Goal: Information Seeking & Learning: Learn about a topic

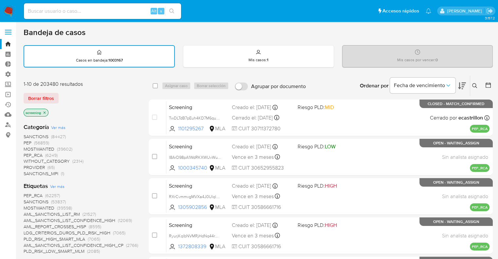
click at [10, 10] on img at bounding box center [8, 11] width 11 height 11
click at [10, 8] on img at bounding box center [8, 11] width 11 height 11
click at [9, 6] on img at bounding box center [8, 11] width 11 height 11
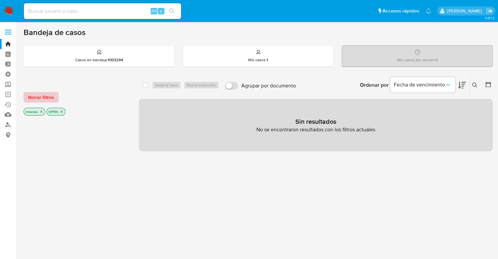
click at [57, 92] on button "Borrar filtros" at bounding box center [41, 97] width 35 height 10
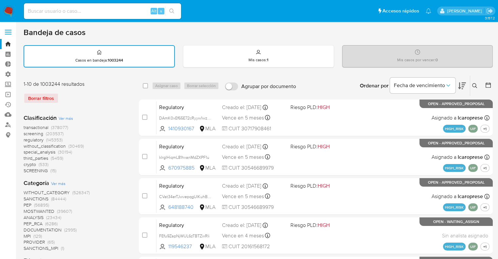
click at [25, 131] on span "screening" at bounding box center [34, 133] width 20 height 7
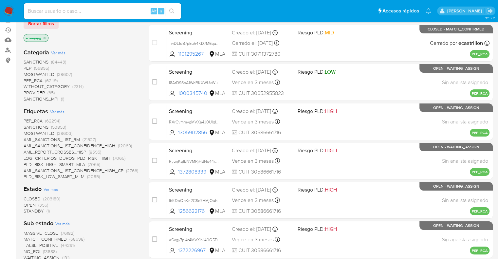
scroll to position [98, 0]
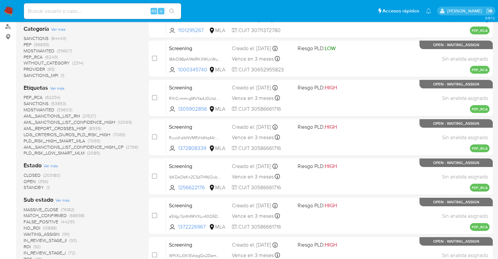
click at [29, 179] on span "OPEN" at bounding box center [30, 181] width 12 height 7
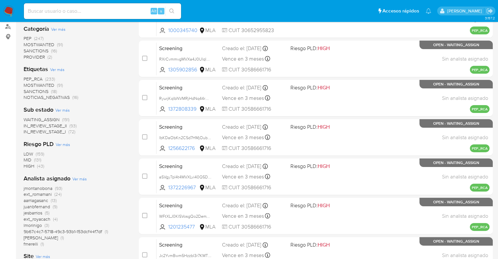
click at [26, 84] on span "MOSTWANTED" at bounding box center [39, 85] width 31 height 7
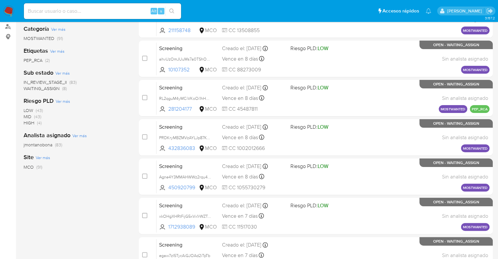
click at [28, 89] on span "WAITING_ASSIGN" at bounding box center [42, 88] width 36 height 7
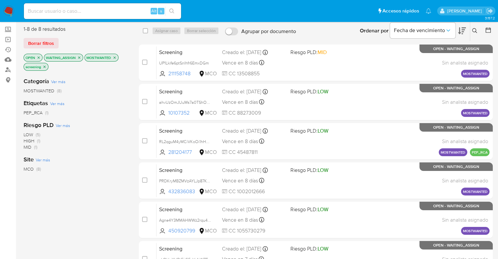
scroll to position [16, 0]
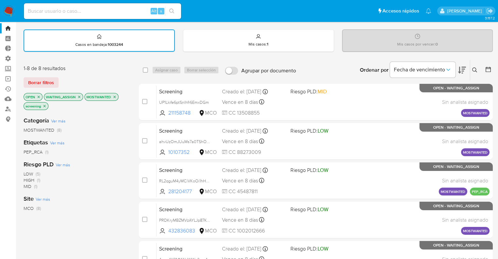
click at [459, 72] on icon at bounding box center [462, 70] width 8 height 7
click at [115, 96] on icon "close-filter" at bounding box center [115, 97] width 4 height 4
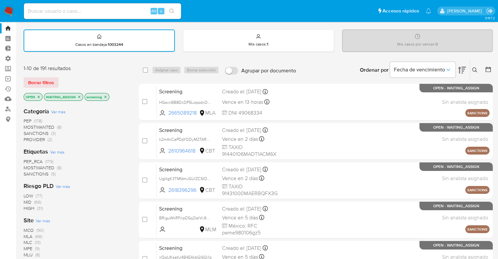
click at [80, 98] on icon "close-filter" at bounding box center [79, 97] width 4 height 4
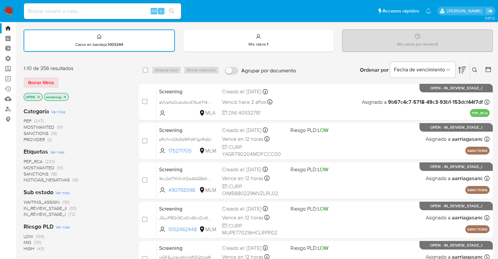
click at [27, 159] on span "PEP_RCA" at bounding box center [33, 161] width 19 height 7
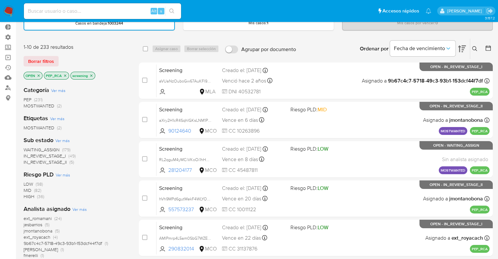
scroll to position [48, 0]
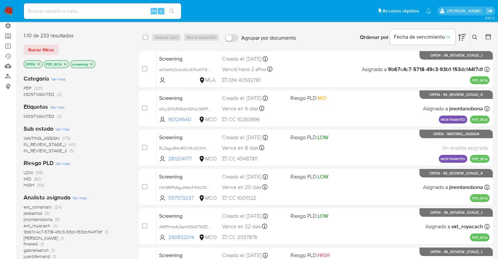
click at [27, 137] on span "WAITING_ASSIGN" at bounding box center [42, 138] width 36 height 7
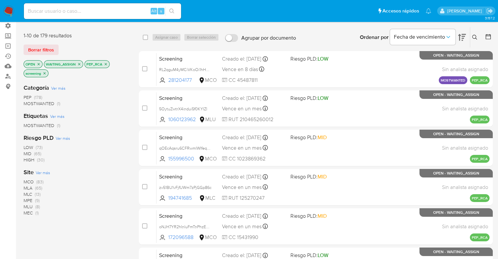
click at [28, 178] on span "MCO" at bounding box center [29, 181] width 10 height 7
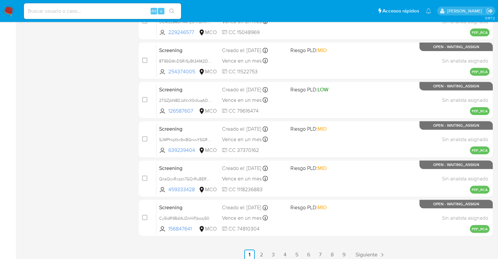
scroll to position [258, 0]
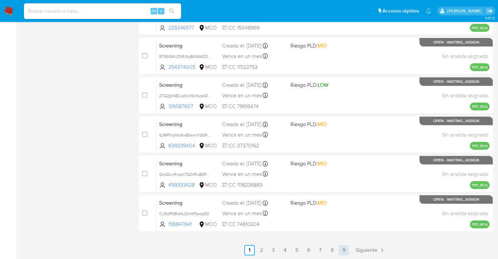
click at [344, 249] on link "9" at bounding box center [343, 250] width 10 height 10
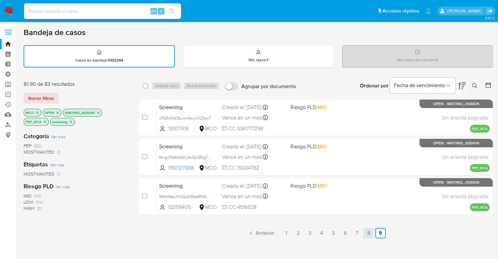
click at [368, 233] on link "8" at bounding box center [368, 233] width 10 height 10
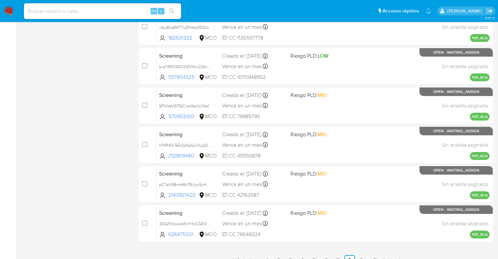
scroll to position [258, 0]
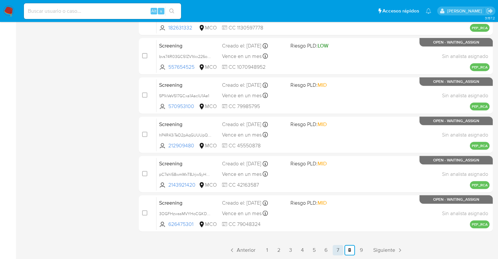
click at [340, 252] on link "7" at bounding box center [337, 250] width 10 height 10
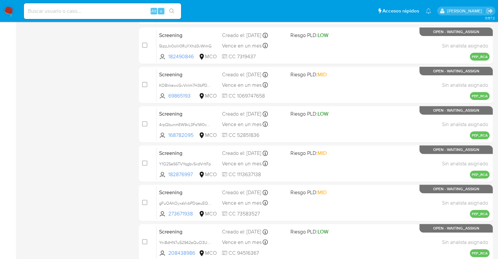
scroll to position [258, 0]
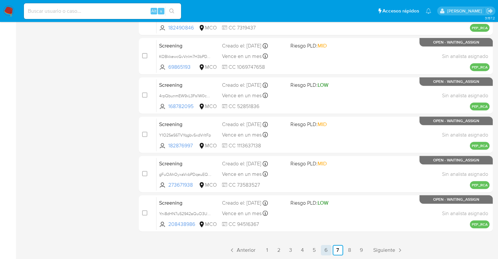
click at [328, 253] on link "6" at bounding box center [326, 250] width 10 height 10
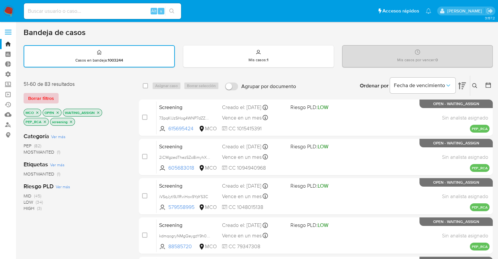
click at [51, 97] on span "Borrar filtros" at bounding box center [41, 98] width 26 height 9
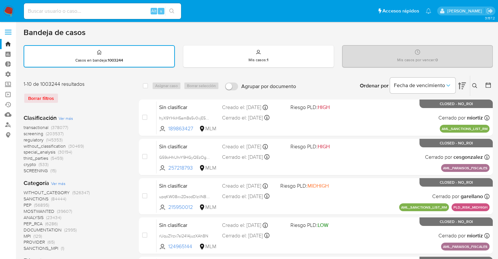
click at [25, 134] on span "screening" at bounding box center [34, 133] width 20 height 7
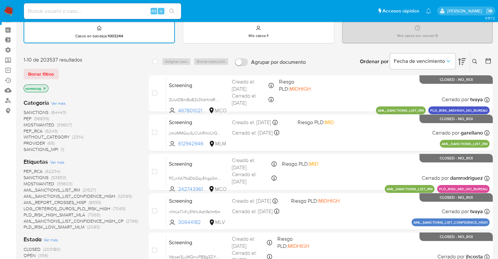
scroll to position [65, 0]
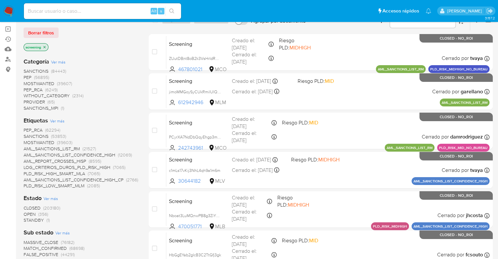
click at [27, 214] on span "OPEN" at bounding box center [30, 214] width 12 height 7
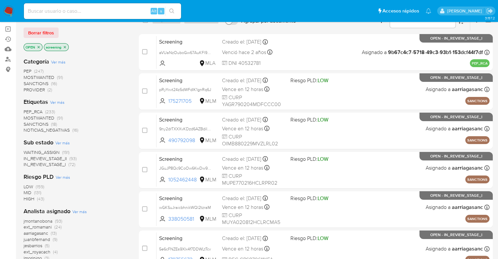
scroll to position [33, 0]
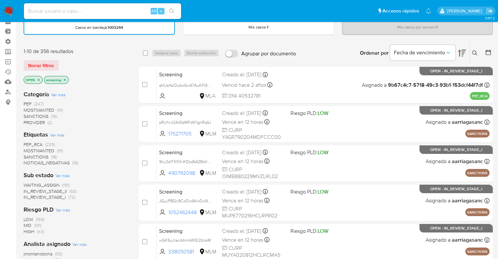
click at [27, 150] on span "MOSTWANTED" at bounding box center [39, 150] width 31 height 7
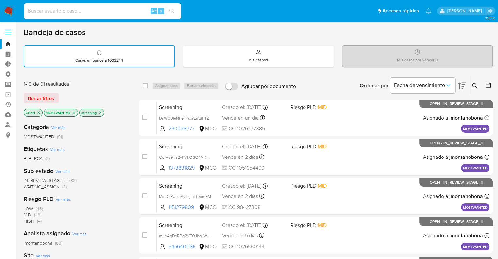
click at [75, 111] on icon "close-filter" at bounding box center [74, 113] width 4 height 4
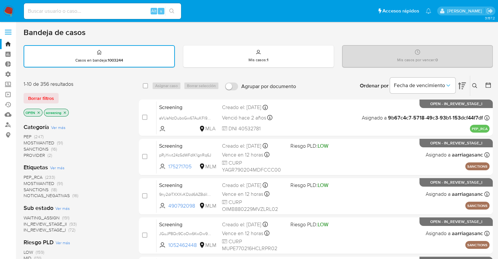
click at [62, 93] on div "Borrar filtros" at bounding box center [76, 98] width 105 height 10
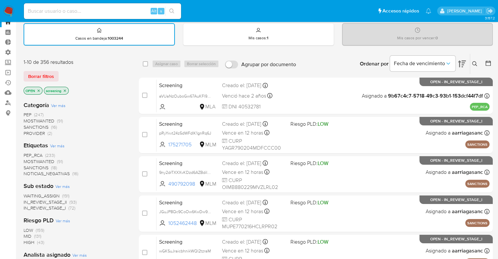
scroll to position [33, 0]
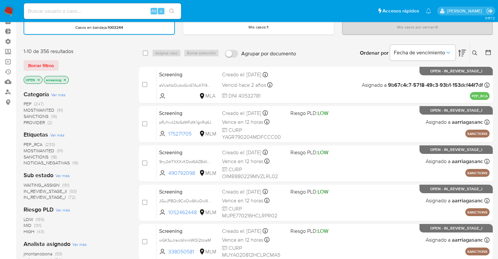
click at [29, 157] on span "SANCTIONS" at bounding box center [36, 156] width 25 height 7
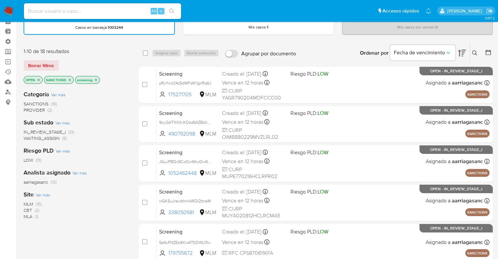
click at [71, 80] on icon "close-filter" at bounding box center [70, 80] width 4 height 4
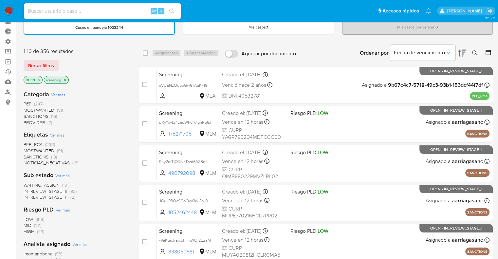
click at [31, 150] on span "MOSTWANTED" at bounding box center [39, 150] width 31 height 7
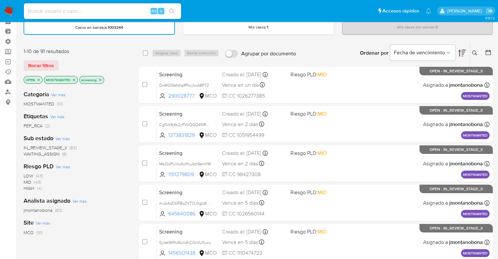
click at [75, 80] on icon "close-filter" at bounding box center [74, 80] width 2 height 2
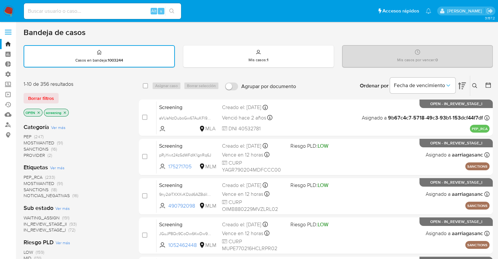
click at [60, 94] on div "Borrar filtros" at bounding box center [76, 98] width 105 height 10
click at [28, 187] on span "SANCTIONS" at bounding box center [36, 189] width 25 height 7
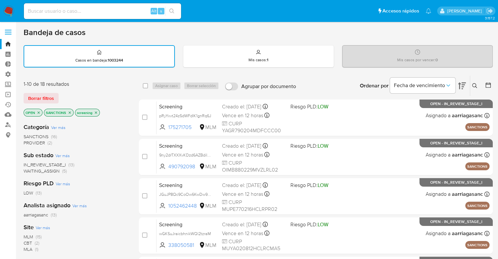
click at [27, 241] on span "CBT" at bounding box center [28, 243] width 9 height 7
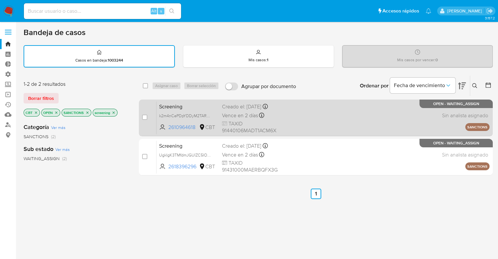
click at [185, 106] on span "Screening" at bounding box center [188, 106] width 58 height 9
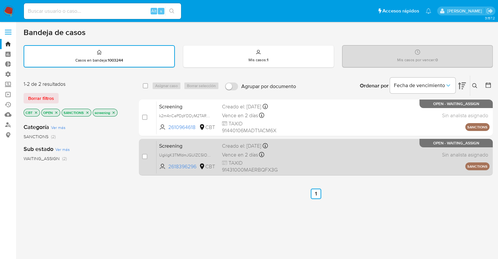
click at [182, 143] on span "Screening" at bounding box center [188, 145] width 58 height 9
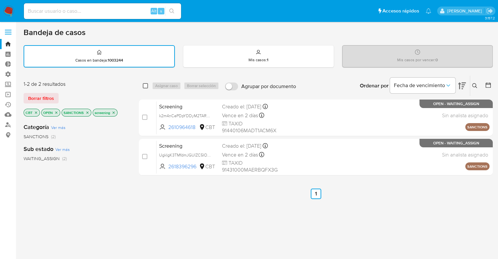
click at [145, 85] on input "checkbox" at bounding box center [145, 85] width 5 height 5
checkbox input "true"
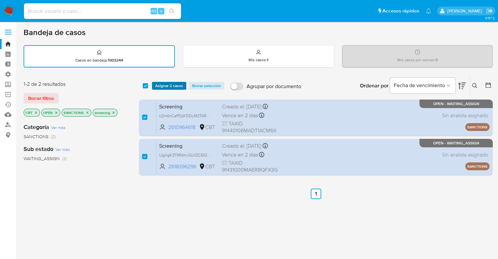
click at [155, 87] on span "Asignar 2 casos" at bounding box center [169, 85] width 28 height 7
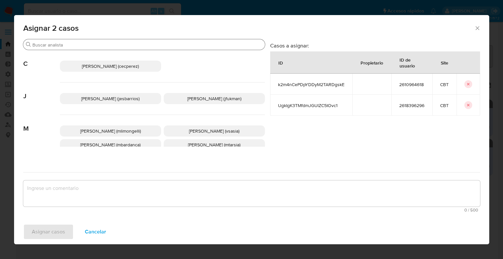
click at [120, 45] on input "Buscar" at bounding box center [147, 45] width 230 height 6
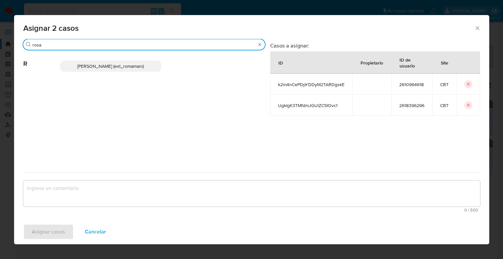
type input "rosa"
click at [146, 69] on p "Rosalia Mamani (ext_romamani)" at bounding box center [110, 66] width 101 height 11
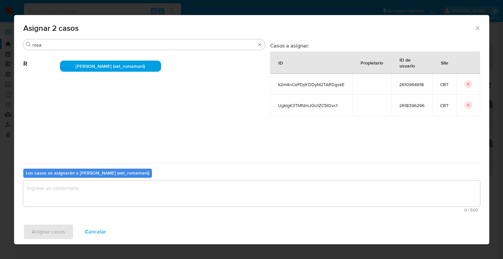
click at [104, 187] on textarea "assign-modal" at bounding box center [251, 193] width 456 height 26
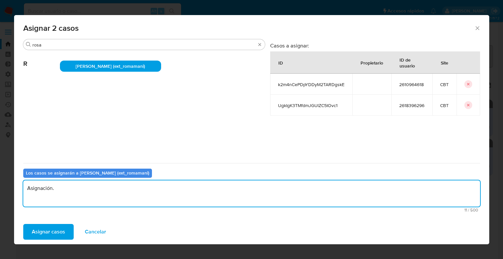
drag, startPoint x: 104, startPoint y: 187, endPoint x: 22, endPoint y: 188, distance: 81.8
click at [22, 188] on div "Buscar rosa R Rosalia Mamani (ext_romamani) Casos a asignar: ID Propietario ID …" at bounding box center [251, 129] width 475 height 180
type textarea "Asignación."
click at [69, 229] on button "Asignar casos" at bounding box center [48, 232] width 50 height 16
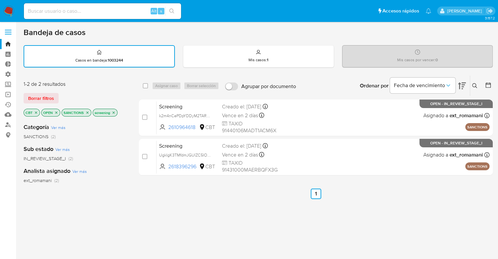
click at [37, 111] on icon "close-filter" at bounding box center [36, 113] width 4 height 4
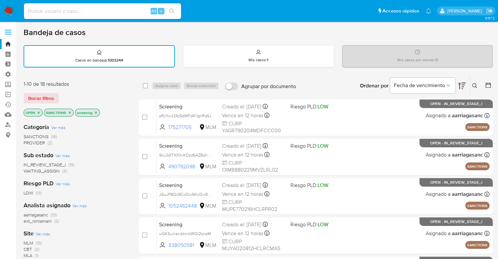
click at [27, 243] on span "MLM" at bounding box center [28, 243] width 9 height 7
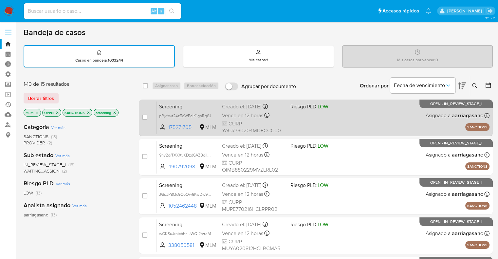
click at [200, 103] on span "Screening" at bounding box center [188, 106] width 58 height 9
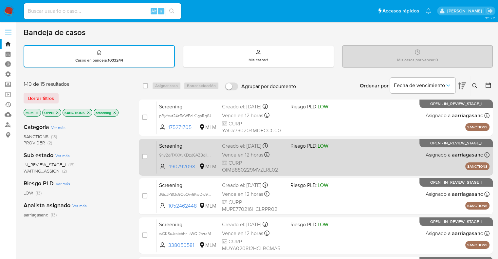
click at [194, 144] on span "Screening" at bounding box center [188, 145] width 58 height 9
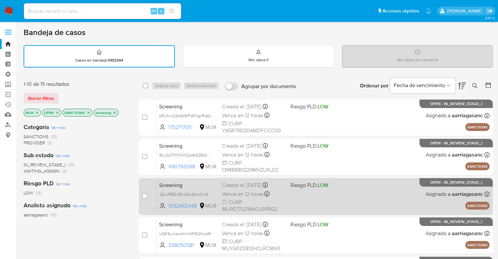
click at [184, 184] on span "Screening" at bounding box center [188, 184] width 58 height 9
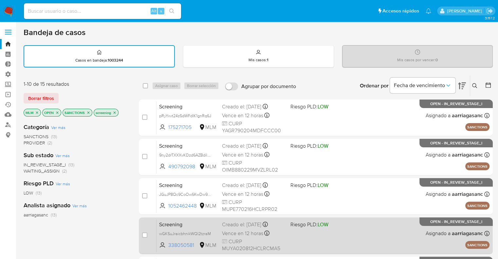
click at [193, 223] on span "Screening" at bounding box center [188, 224] width 58 height 9
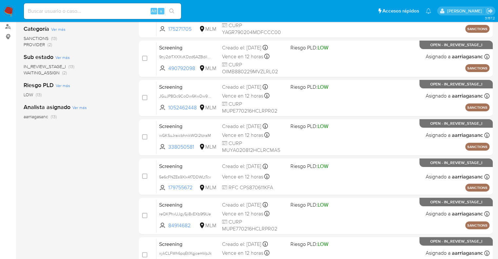
scroll to position [131, 0]
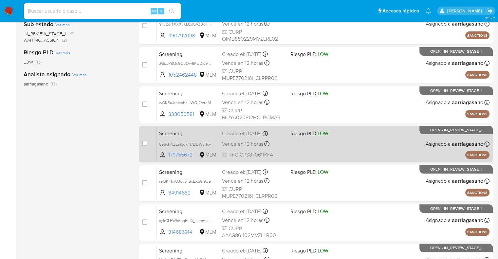
click at [190, 129] on span "Screening" at bounding box center [188, 133] width 58 height 9
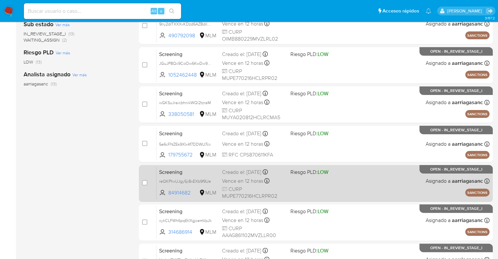
click at [184, 172] on span "Screening" at bounding box center [188, 171] width 58 height 9
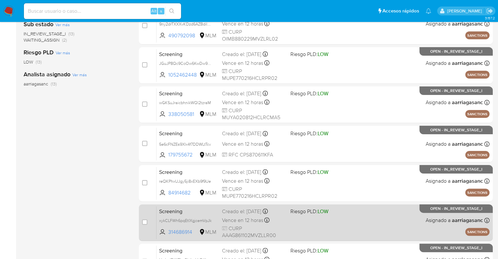
click at [200, 214] on div "Screening xykCLFWh6pqEtIXgjcemVpJk 314686914 MLM Riesgo PLD: LOW Creado el: 02/…" at bounding box center [322, 222] width 333 height 33
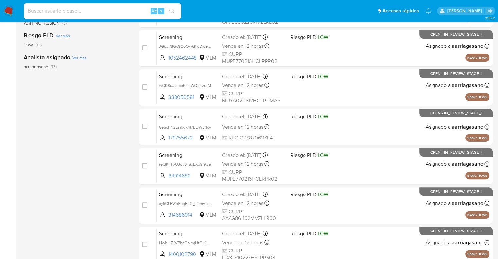
scroll to position [229, 0]
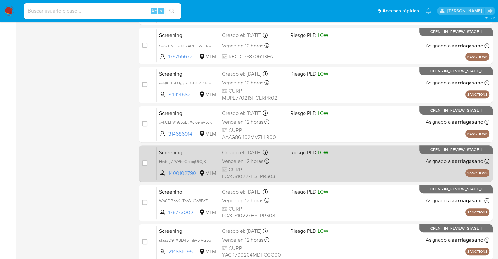
click at [196, 153] on span "Screening" at bounding box center [188, 152] width 58 height 9
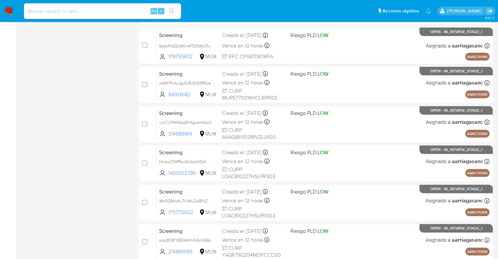
scroll to position [258, 0]
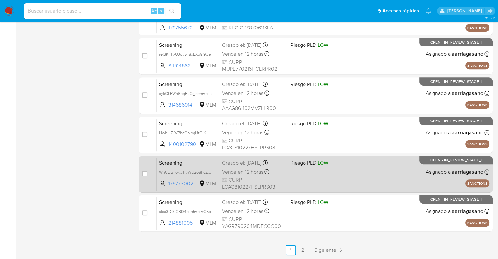
click at [187, 158] on span "Screening" at bounding box center [188, 162] width 58 height 9
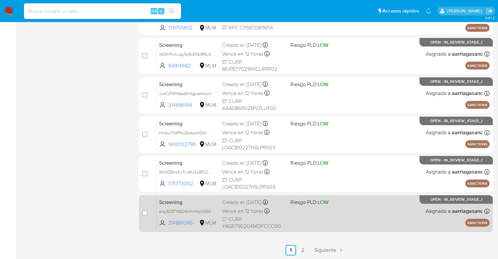
click at [184, 198] on span "Screening" at bounding box center [188, 201] width 58 height 9
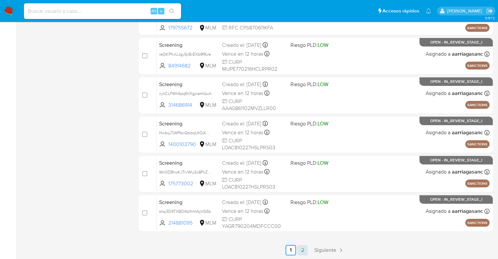
click at [304, 252] on link "2" at bounding box center [302, 250] width 10 height 10
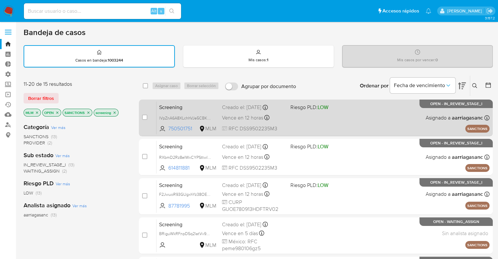
click at [193, 101] on div "Screening lVpZnA6A8XLchhVJe5CBKPp7 750501751 MLM Riesgo PLD: LOW Creado el: 02/…" at bounding box center [322, 117] width 333 height 33
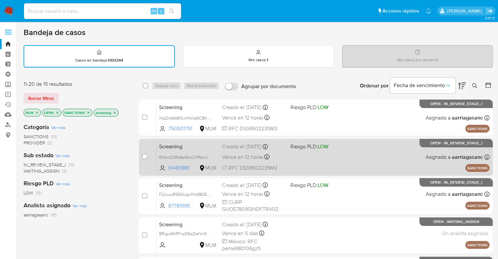
click at [202, 146] on span "Screening" at bounding box center [188, 146] width 58 height 9
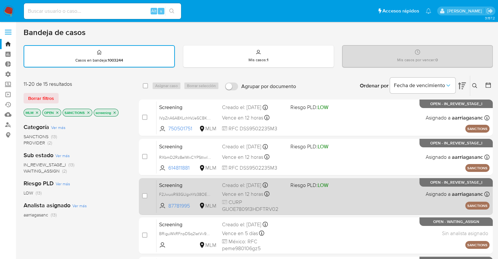
click at [191, 182] on span "Screening" at bounding box center [188, 184] width 58 height 9
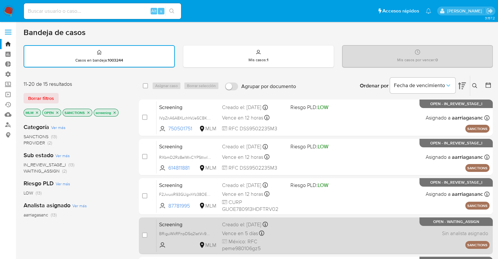
click at [194, 220] on span "Screening" at bounding box center [188, 224] width 58 height 9
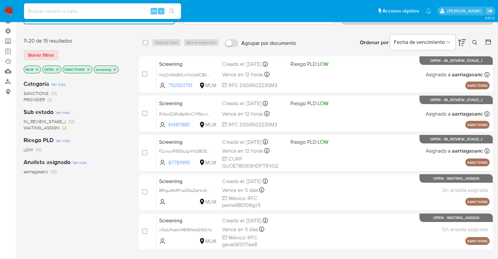
scroll to position [65, 0]
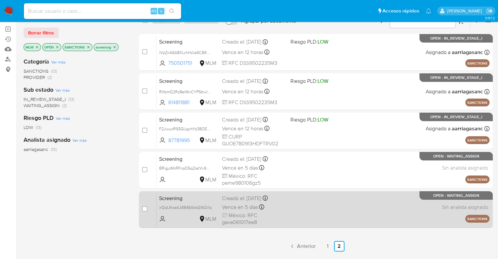
click at [189, 196] on span "Screening" at bounding box center [188, 197] width 58 height 9
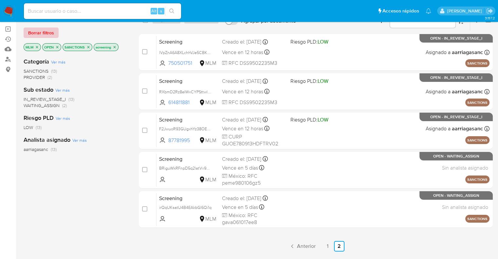
click at [54, 31] on button "Borrar filtros" at bounding box center [41, 32] width 35 height 10
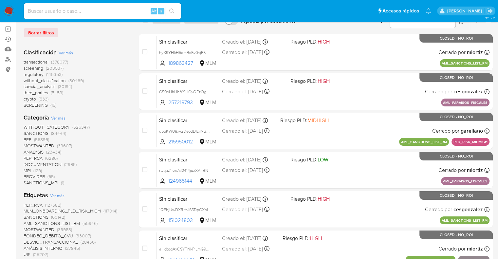
click at [27, 72] on span "regulatory" at bounding box center [34, 74] width 20 height 7
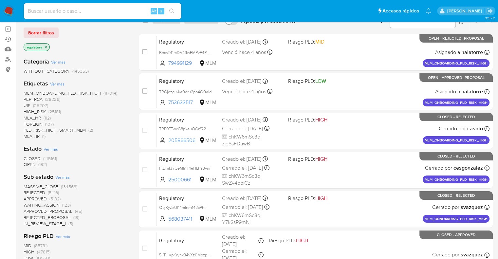
click at [26, 165] on span "OPEN" at bounding box center [30, 164] width 12 height 7
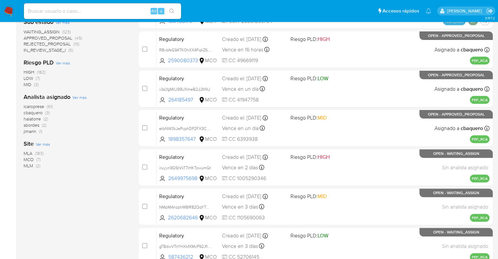
scroll to position [196, 0]
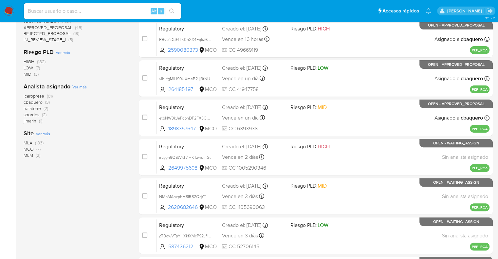
click at [27, 148] on span "MCO" at bounding box center [29, 149] width 10 height 7
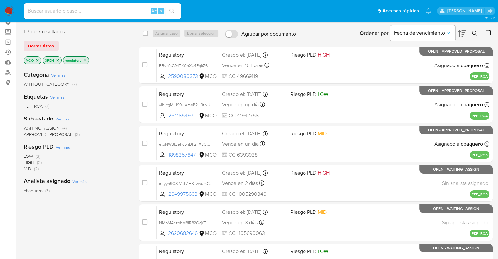
scroll to position [42, 0]
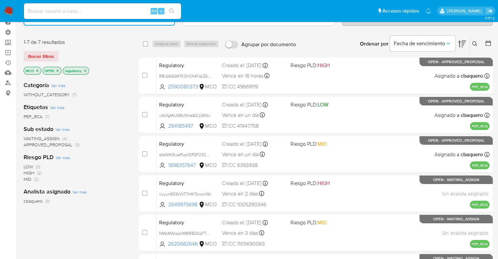
click at [28, 137] on span "WAITING_ASSIGN" at bounding box center [42, 138] width 36 height 7
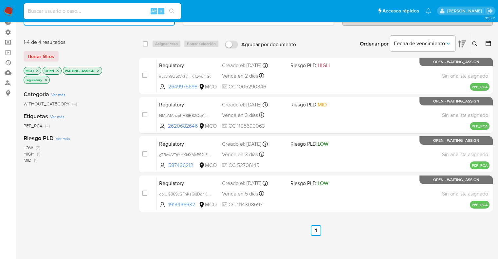
click at [145, 46] on div "select-all-cases-checkbox" at bounding box center [145, 44] width 5 height 7
click at [146, 43] on input "checkbox" at bounding box center [145, 43] width 5 height 5
checkbox input "true"
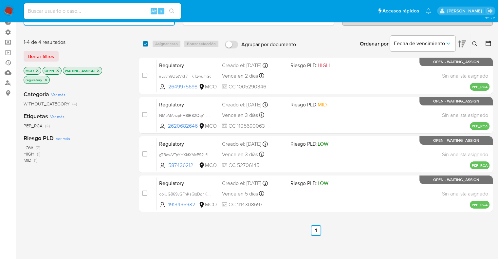
checkbox input "true"
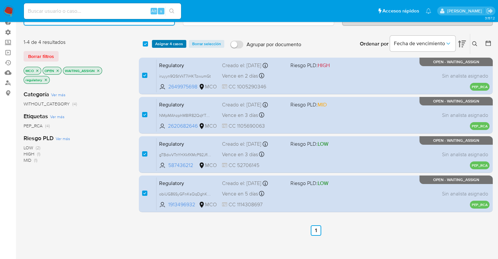
click at [156, 43] on span "Asignar 4 casos" at bounding box center [169, 44] width 28 height 7
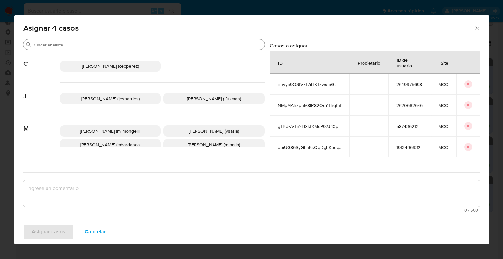
click at [147, 45] on input "Buscar" at bounding box center [146, 45] width 229 height 6
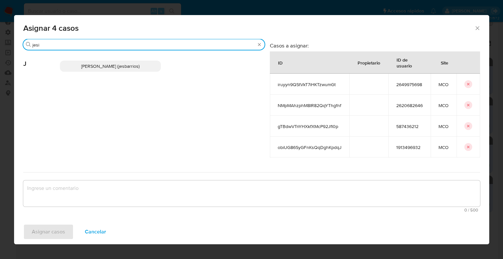
type input "jesi"
click at [148, 67] on p "Jesica Iris Barrios Leita (jesbarrios)" at bounding box center [110, 66] width 101 height 11
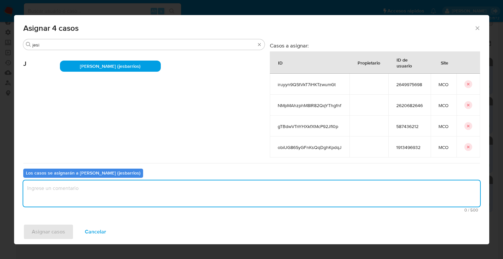
click at [105, 192] on textarea "assign-modal" at bounding box center [251, 193] width 456 height 26
paste textarea "Asignación."
type textarea "Asignación."
click at [67, 227] on button "Asignar casos" at bounding box center [48, 232] width 50 height 16
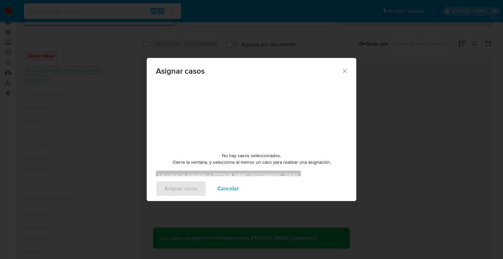
checkbox input "false"
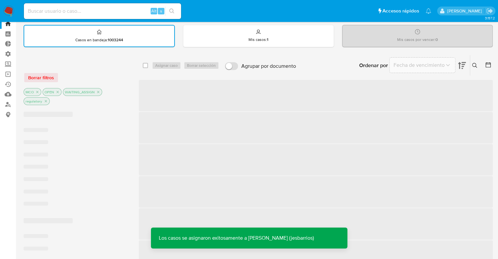
scroll to position [9, 0]
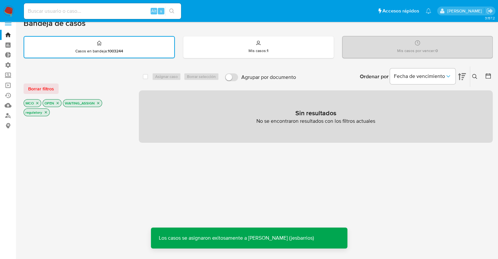
click at [52, 89] on span "Borrar filtros" at bounding box center [41, 88] width 26 height 9
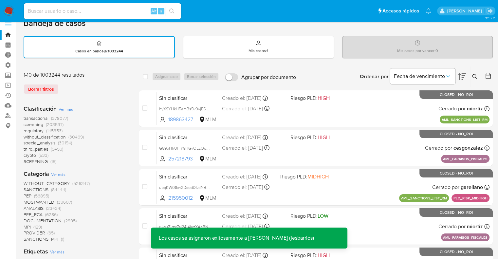
click at [26, 123] on span "screening" at bounding box center [34, 124] width 20 height 7
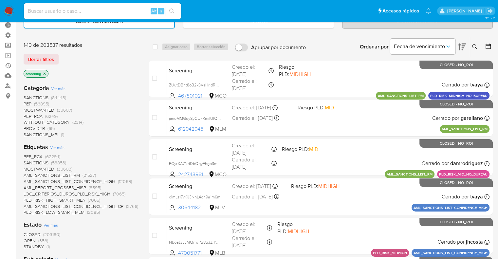
scroll to position [75, 0]
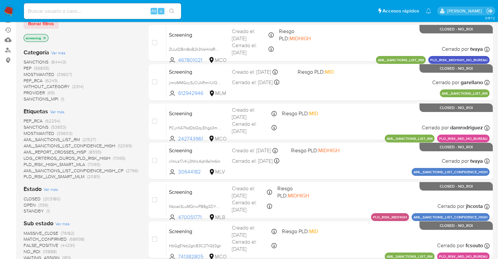
click at [27, 204] on span "OPEN" at bounding box center [30, 205] width 12 height 7
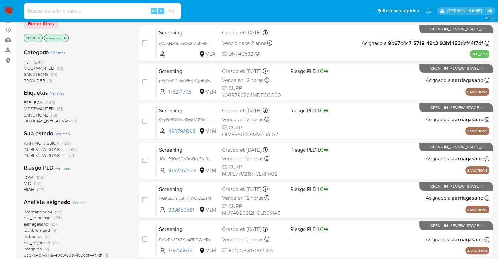
click at [27, 107] on span "MOSTWANTED" at bounding box center [39, 108] width 31 height 7
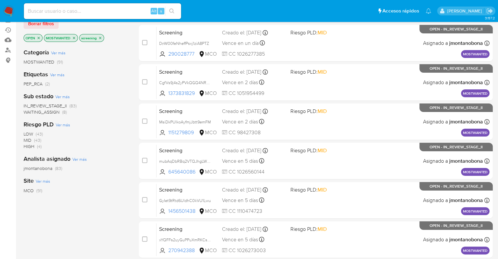
click at [29, 110] on span "WAITING_ASSIGN" at bounding box center [42, 112] width 36 height 7
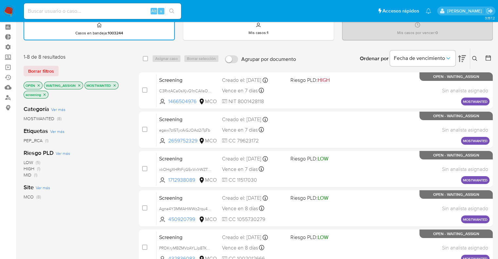
scroll to position [16, 0]
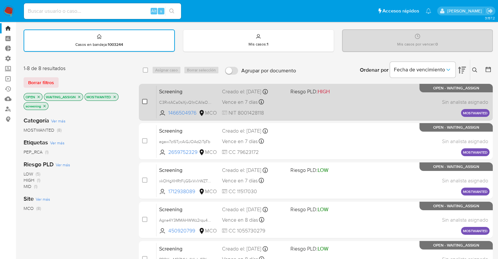
click at [144, 102] on input "checkbox" at bounding box center [144, 101] width 5 height 5
checkbox input "true"
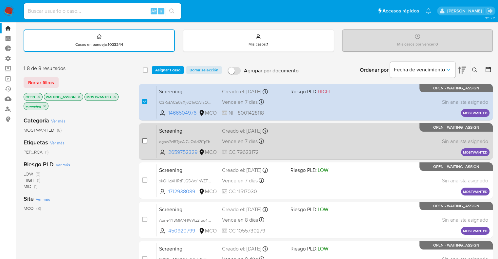
click at [143, 139] on input "checkbox" at bounding box center [144, 140] width 5 height 5
checkbox input "true"
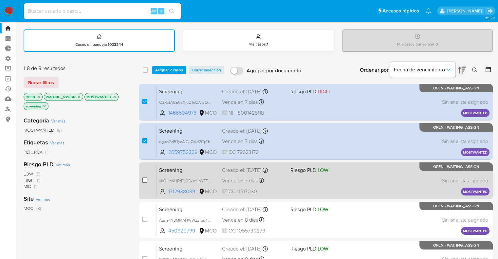
click at [144, 178] on input "checkbox" at bounding box center [144, 179] width 5 height 5
checkbox input "true"
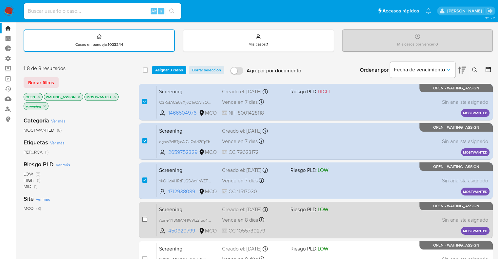
click at [145, 217] on input "checkbox" at bounding box center [144, 219] width 5 height 5
checkbox input "true"
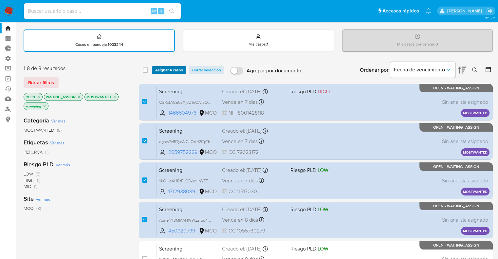
click at [159, 70] on span "Asignar 4 casos" at bounding box center [169, 70] width 28 height 7
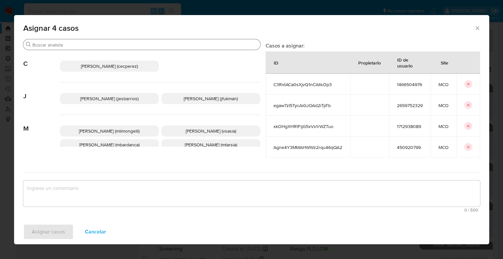
click at [157, 48] on div "Buscar" at bounding box center [141, 44] width 237 height 10
click at [158, 46] on input "Buscar" at bounding box center [144, 45] width 225 height 6
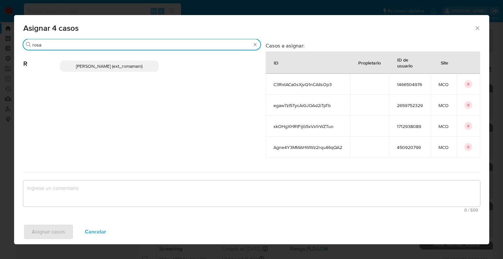
type input "rosa"
click at [155, 65] on p "Rosalia Mamani (ext_romamani)" at bounding box center [109, 66] width 99 height 11
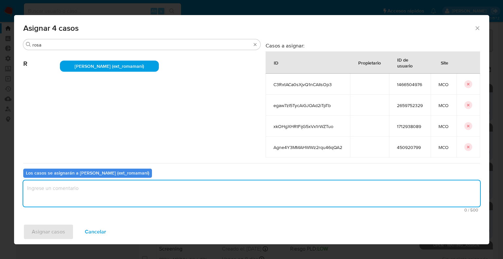
click at [120, 189] on textarea "assign-modal" at bounding box center [251, 193] width 456 height 26
paste textarea "Asignación."
type textarea "Asignación."
click at [64, 227] on button "Asignar casos" at bounding box center [48, 232] width 50 height 16
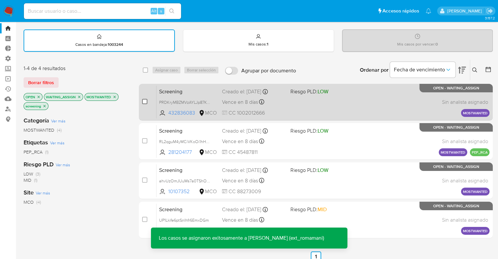
click at [146, 100] on input "checkbox" at bounding box center [144, 101] width 5 height 5
checkbox input "true"
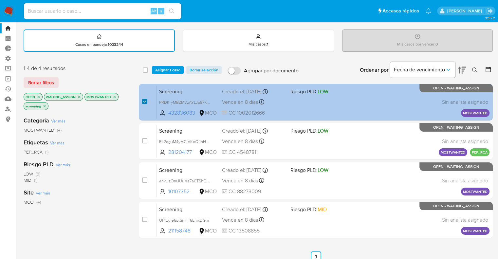
scroll to position [48, 0]
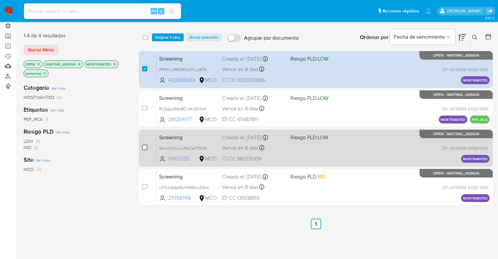
click at [144, 146] on input "checkbox" at bounding box center [144, 147] width 5 height 5
checkbox input "true"
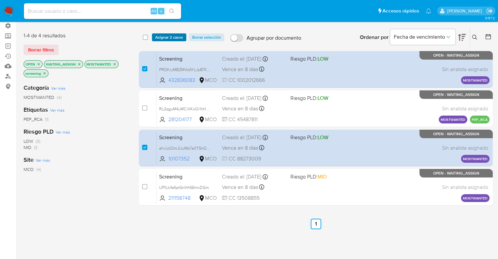
click at [156, 34] on span "Asignar 2 casos" at bounding box center [169, 37] width 28 height 7
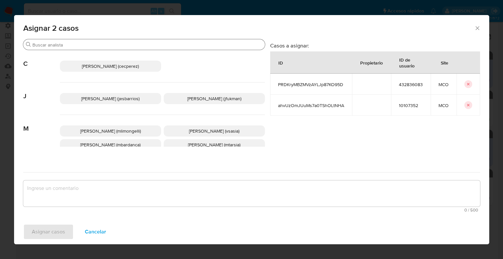
click at [149, 44] on input "Buscar" at bounding box center [147, 45] width 230 height 6
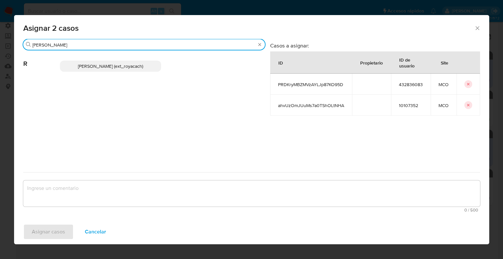
type input "romi"
click at [154, 64] on p "Romina Isabel Yacachury (ext_royacach)" at bounding box center [110, 66] width 101 height 11
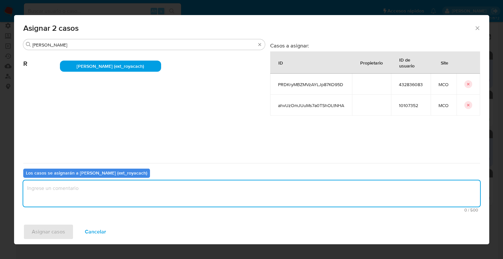
click at [99, 196] on textarea "assign-modal" at bounding box center [251, 193] width 456 height 26
paste textarea "Asignación."
type textarea "Asignación."
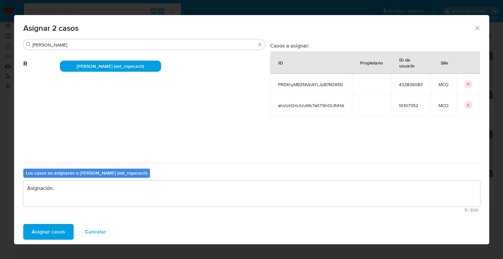
click at [69, 226] on button "Asignar casos" at bounding box center [48, 232] width 50 height 16
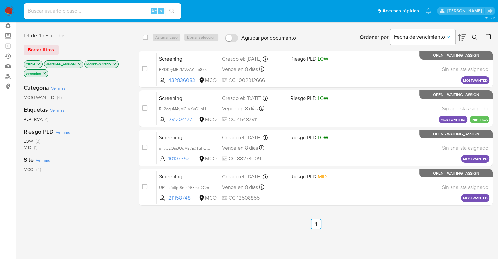
click at [14, 11] on nav "Pausado Ver notificaciones Alt s Accesos rápidos Presiona las siguientes teclas…" at bounding box center [249, 11] width 498 height 22
click at [13, 10] on img at bounding box center [8, 11] width 11 height 11
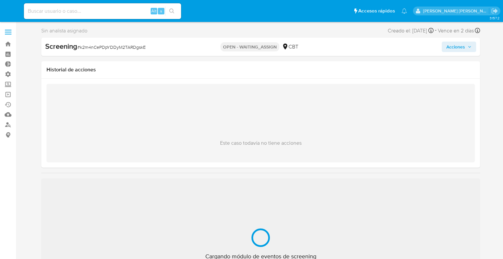
select select "10"
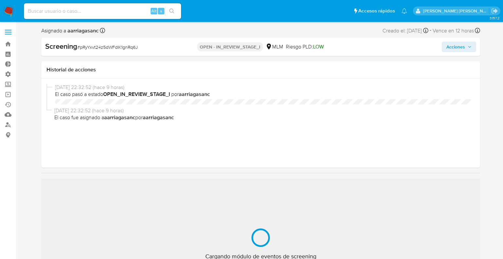
select select "10"
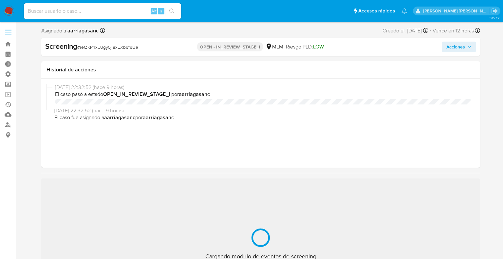
select select "10"
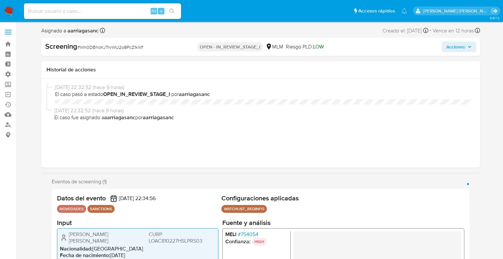
select select "10"
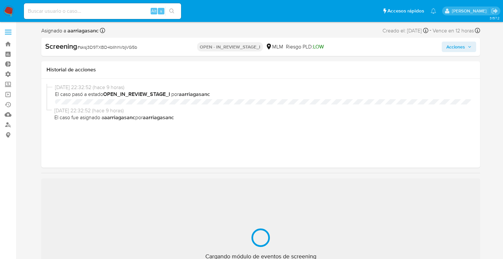
select select "10"
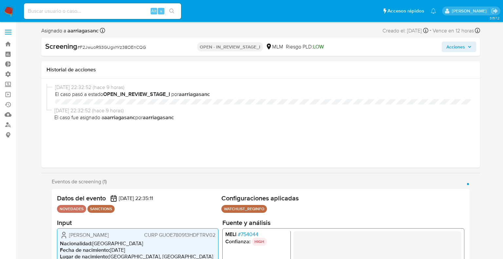
select select "10"
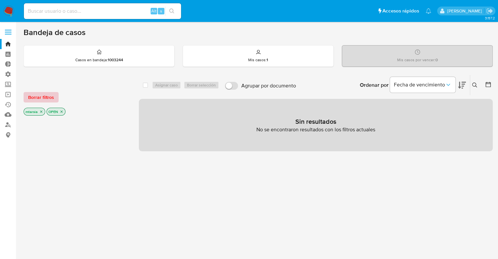
click at [55, 101] on button "Borrar filtros" at bounding box center [41, 97] width 35 height 10
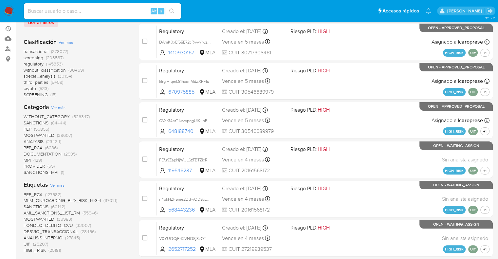
scroll to position [98, 0]
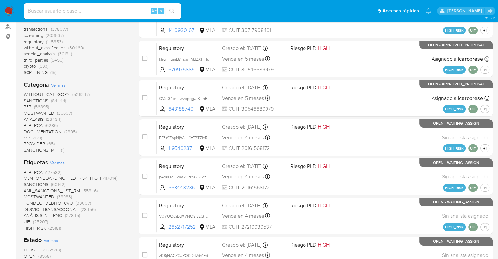
click at [24, 33] on span "screening" at bounding box center [34, 35] width 20 height 7
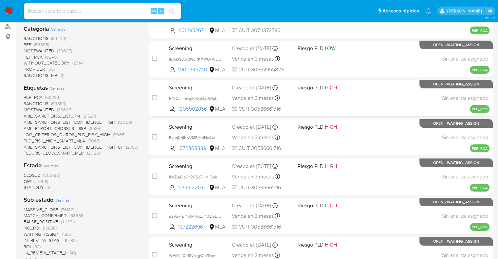
click at [29, 180] on span "OPEN" at bounding box center [30, 181] width 12 height 7
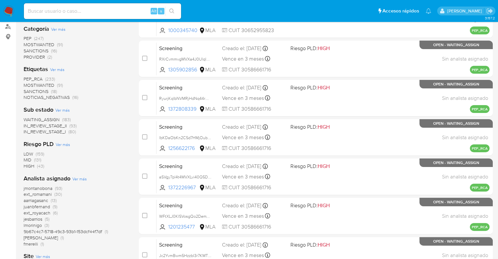
click at [29, 84] on span "MOSTWANTED" at bounding box center [39, 85] width 31 height 7
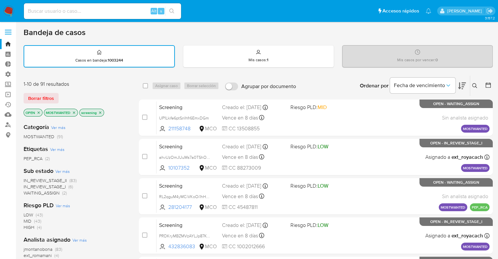
click at [458, 82] on icon at bounding box center [462, 86] width 8 height 8
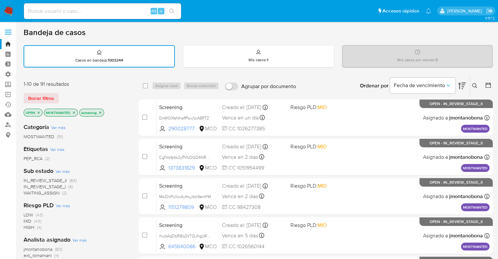
click at [29, 191] on span "WAITING_ASSIGN" at bounding box center [42, 192] width 36 height 7
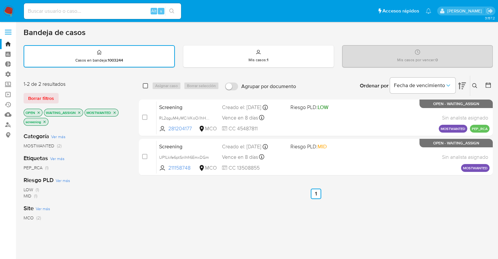
click at [145, 85] on input "checkbox" at bounding box center [145, 85] width 5 height 5
checkbox input "true"
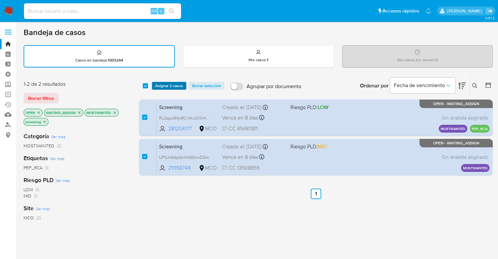
click at [159, 88] on span "Asignar 2 casos" at bounding box center [169, 85] width 28 height 7
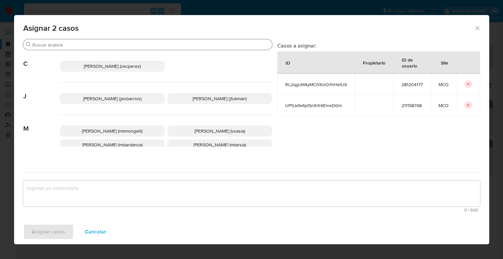
click at [141, 42] on input "Buscar" at bounding box center [150, 45] width 237 height 6
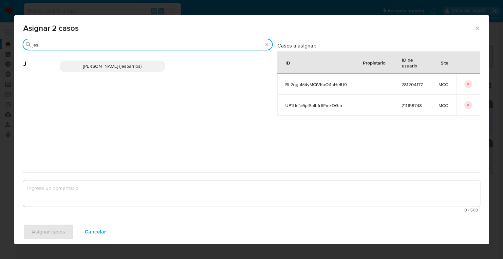
type input "jesi"
click at [156, 64] on p "Jesica Iris Barrios Leita (jesbarrios)" at bounding box center [112, 66] width 105 height 11
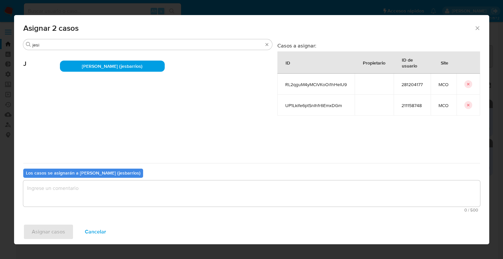
click at [93, 198] on textarea "assign-modal" at bounding box center [251, 193] width 456 height 26
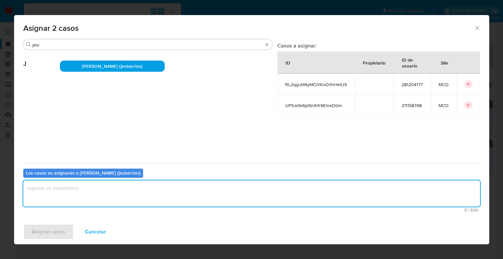
paste textarea "Asignación."
type textarea "Asignación."
click at [68, 229] on button "Asignar casos" at bounding box center [48, 232] width 50 height 16
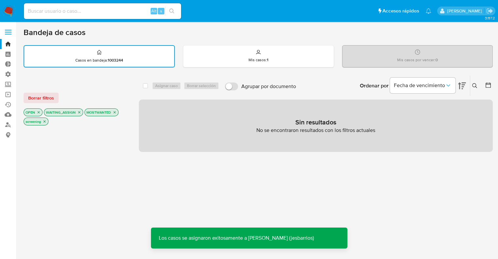
click at [113, 112] on icon "close-filter" at bounding box center [115, 112] width 4 height 4
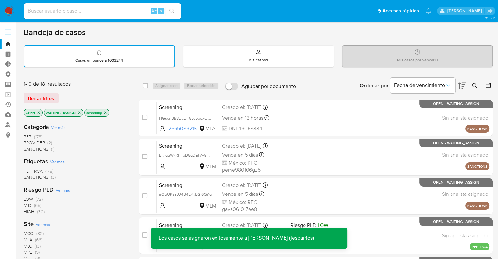
click at [80, 113] on icon "close-filter" at bounding box center [79, 113] width 4 height 4
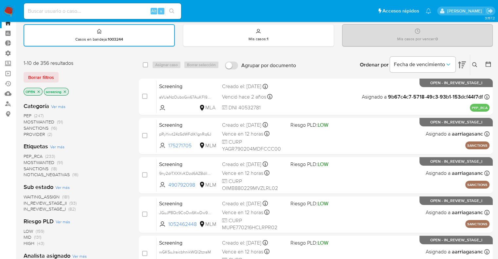
scroll to position [33, 0]
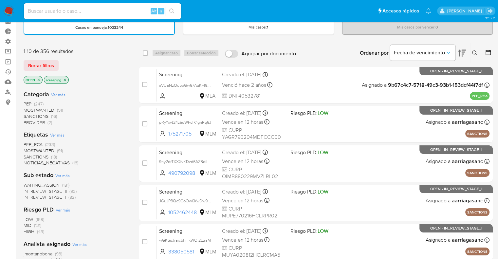
click at [27, 142] on span "PEP_RCA" at bounding box center [33, 144] width 19 height 7
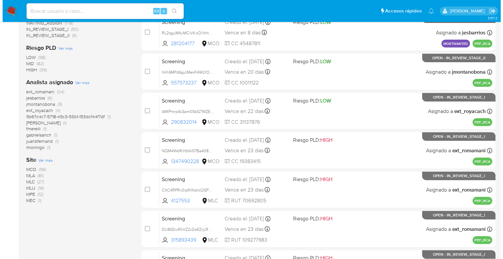
scroll to position [196, 0]
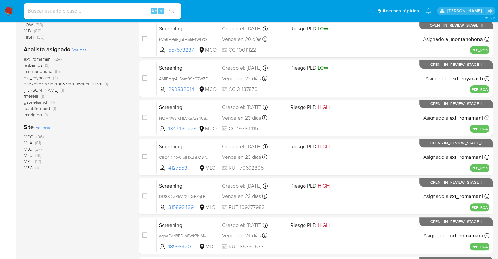
click at [39, 126] on span "Ver más" at bounding box center [43, 127] width 14 height 6
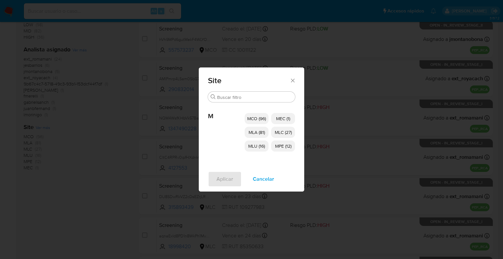
click at [244, 118] on p "MCO (96)" at bounding box center [256, 118] width 24 height 11
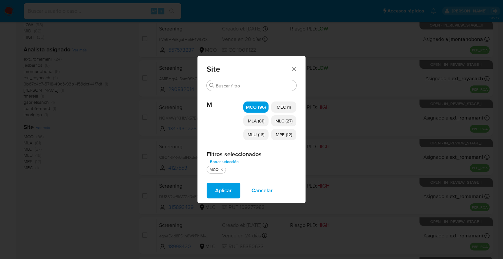
click at [246, 134] on p "MLU (16)" at bounding box center [255, 134] width 25 height 11
click at [279, 108] on span "MEC (1)" at bounding box center [283, 107] width 14 height 7
click at [280, 120] on span "MLC (27)" at bounding box center [283, 120] width 17 height 7
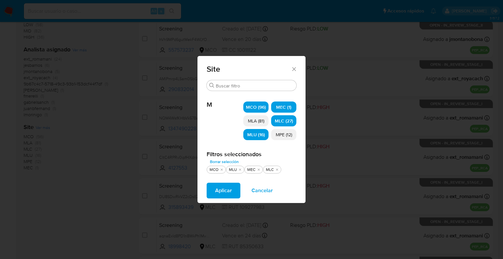
click at [281, 137] on span "MPE (12)" at bounding box center [284, 134] width 16 height 7
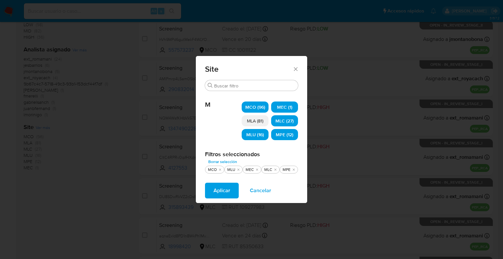
click at [235, 189] on button "Aplicar" at bounding box center [222, 191] width 34 height 16
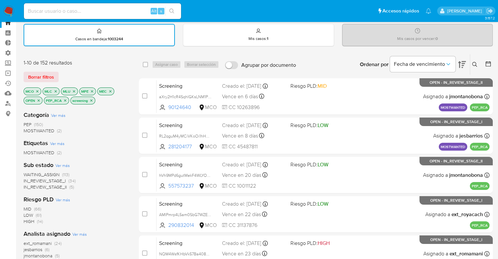
scroll to position [33, 0]
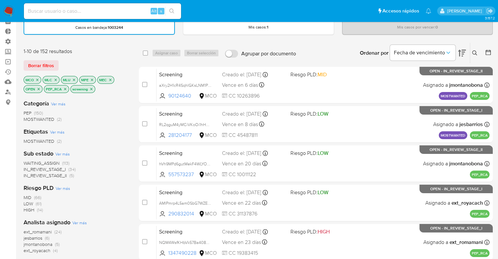
click at [126, 110] on div "PEP (150) MOSTWANTED (2)" at bounding box center [76, 116] width 105 height 12
click at [31, 162] on span "WAITING_ASSIGN" at bounding box center [42, 163] width 36 height 7
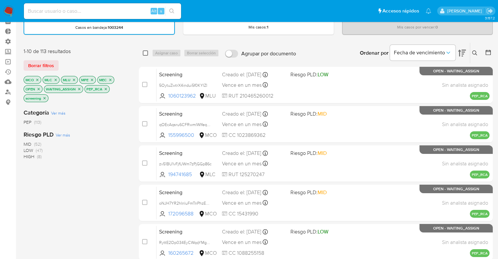
click at [144, 53] on input "checkbox" at bounding box center [145, 52] width 5 height 5
checkbox input "true"
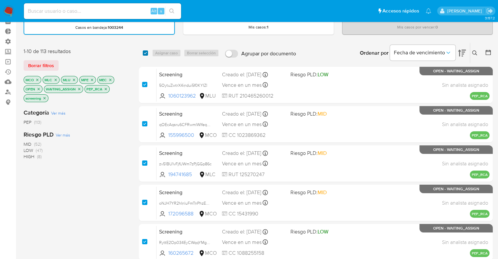
checkbox input "true"
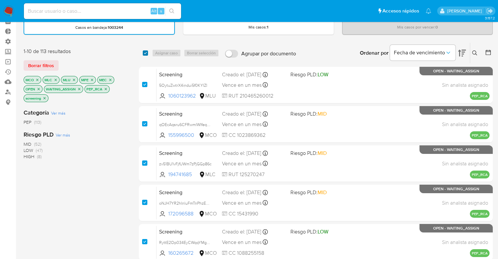
checkbox input "true"
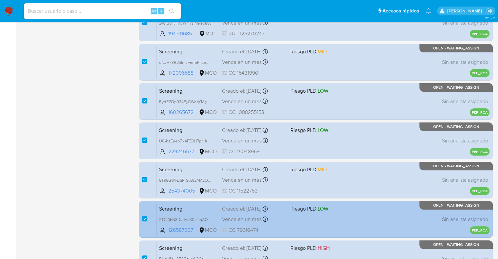
scroll to position [258, 0]
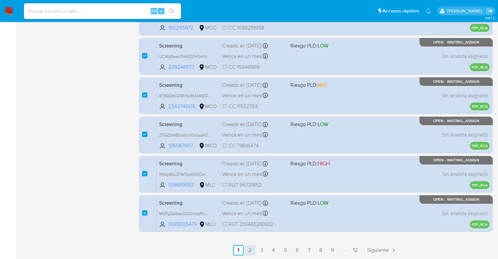
click at [249, 249] on link "2" at bounding box center [250, 250] width 10 height 10
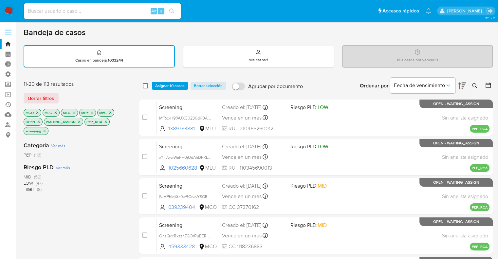
click at [146, 83] on input "checkbox" at bounding box center [145, 85] width 5 height 5
checkbox input "true"
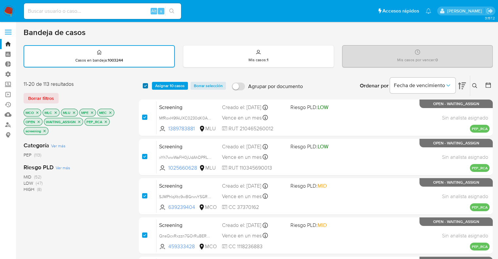
checkbox input "true"
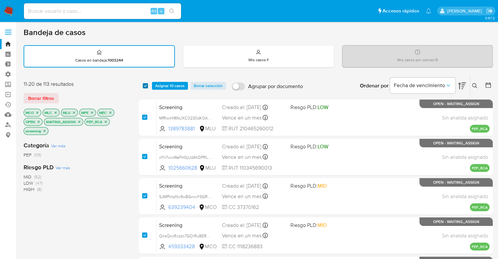
checkbox input "true"
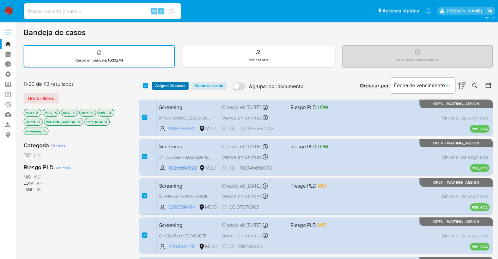
click at [161, 83] on span "Asignar 20 casos" at bounding box center [170, 85] width 30 height 7
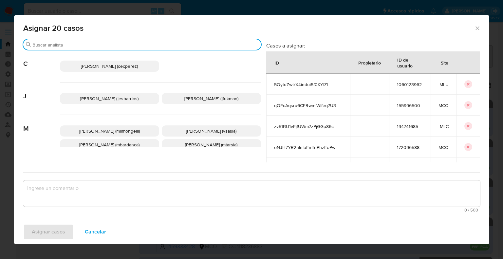
click at [127, 45] on input "Buscar" at bounding box center [145, 45] width 226 height 6
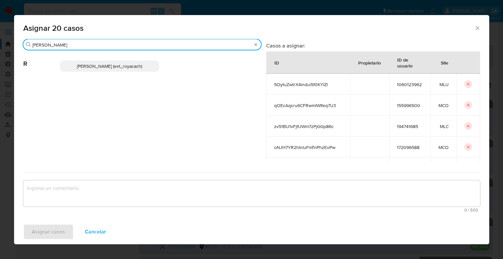
type input "romi"
click at [152, 66] on p "Romina Isabel Yacachury (ext_royacach)" at bounding box center [109, 66] width 99 height 11
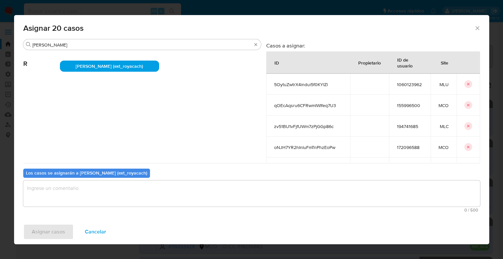
click at [86, 201] on textarea "assign-modal" at bounding box center [251, 193] width 456 height 26
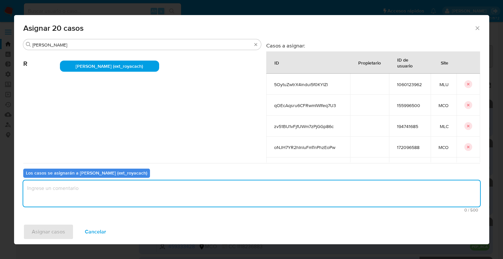
paste textarea "Asignación."
type textarea "Asignación."
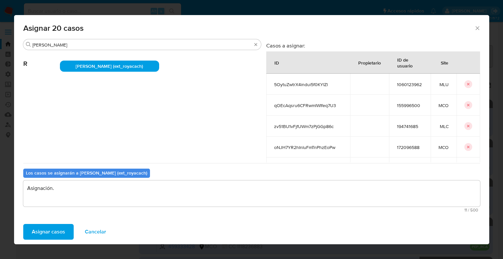
click at [71, 230] on button "Asignar casos" at bounding box center [48, 232] width 50 height 16
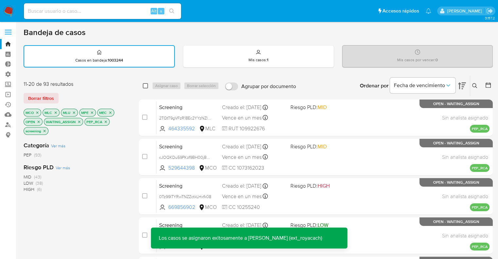
click at [144, 86] on input "checkbox" at bounding box center [145, 85] width 5 height 5
checkbox input "true"
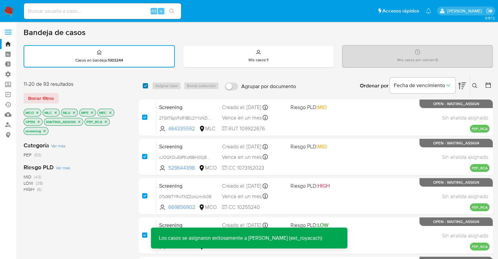
checkbox input "true"
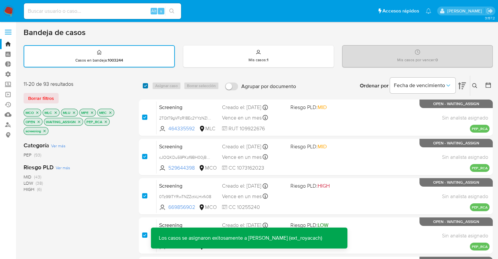
checkbox input "true"
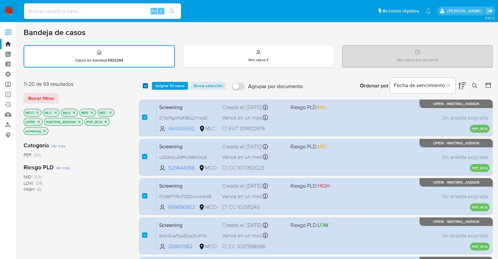
click at [147, 83] on input "checkbox" at bounding box center [145, 85] width 5 height 5
checkbox input "false"
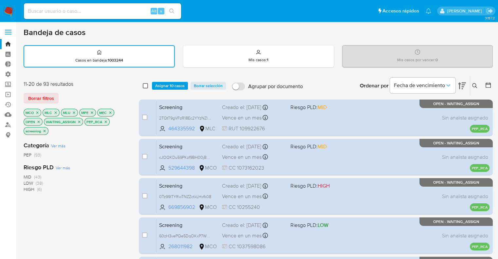
checkbox input "false"
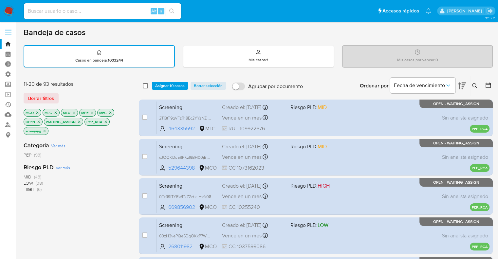
checkbox input "false"
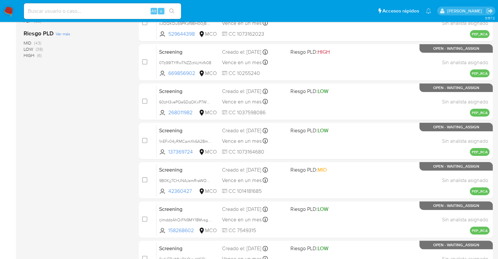
scroll to position [258, 0]
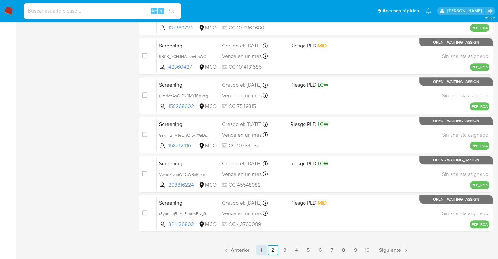
click at [259, 247] on link "1" at bounding box center [261, 250] width 10 height 10
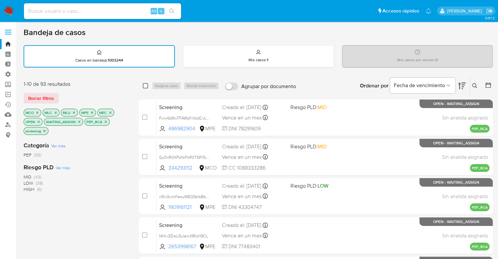
click at [147, 86] on input "checkbox" at bounding box center [145, 85] width 5 height 5
checkbox input "true"
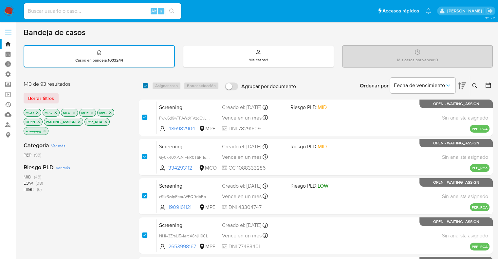
checkbox input "true"
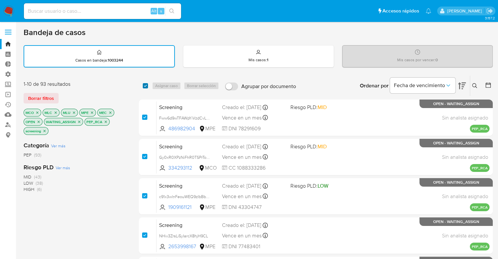
checkbox input "true"
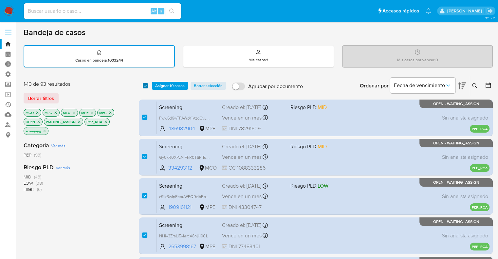
click at [144, 85] on input "checkbox" at bounding box center [145, 85] width 5 height 5
checkbox input "false"
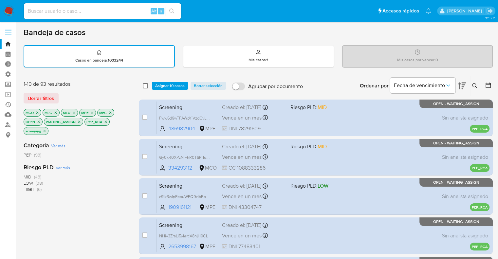
checkbox input "false"
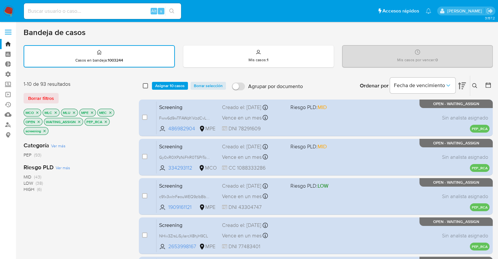
checkbox input "false"
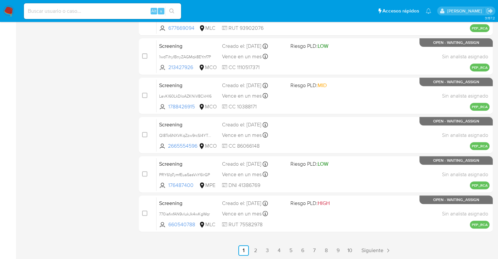
scroll to position [258, 0]
click at [270, 250] on link "3" at bounding box center [267, 250] width 10 height 10
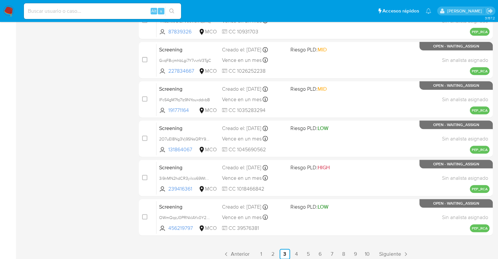
scroll to position [258, 0]
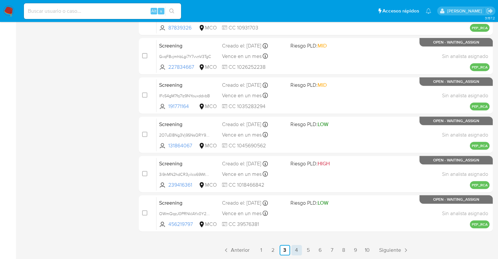
click at [294, 251] on link "4" at bounding box center [296, 250] width 10 height 10
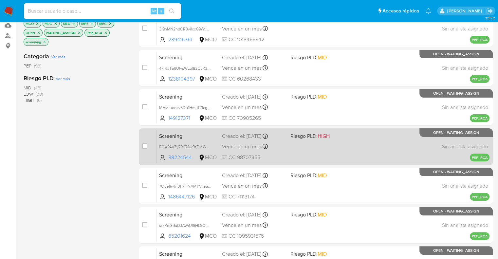
scroll to position [258, 0]
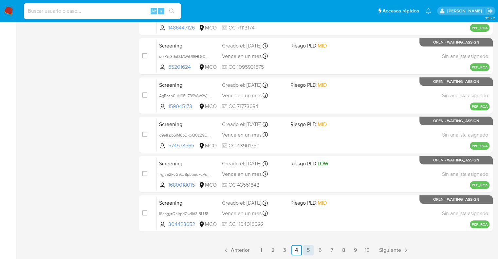
click at [309, 247] on link "5" at bounding box center [308, 250] width 10 height 10
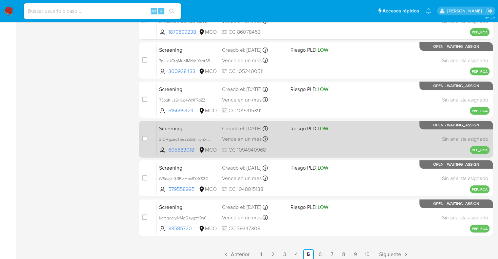
scroll to position [258, 0]
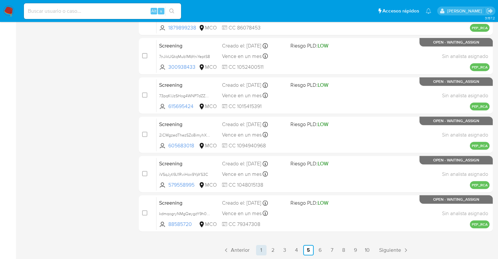
click at [264, 246] on link "1" at bounding box center [261, 250] width 10 height 10
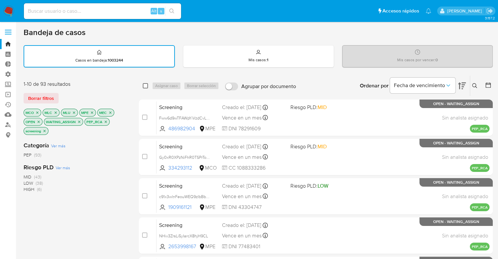
click at [144, 87] on input "checkbox" at bounding box center [145, 85] width 5 height 5
checkbox input "true"
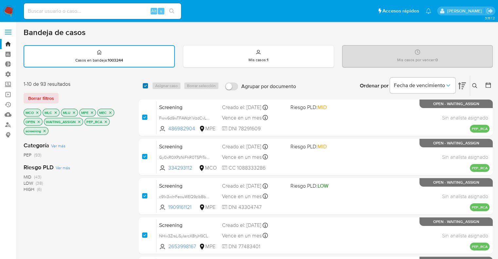
checkbox input "true"
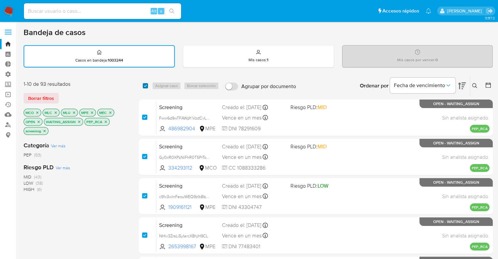
checkbox input "true"
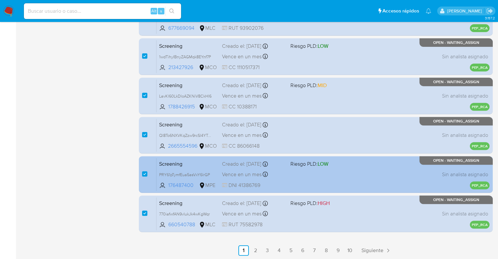
scroll to position [258, 0]
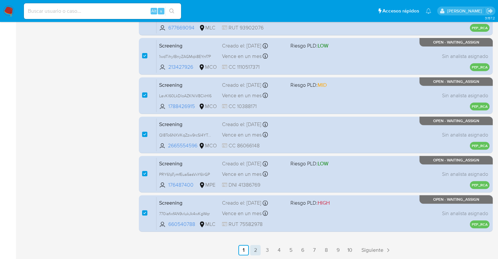
click at [253, 249] on link "2" at bounding box center [255, 250] width 10 height 10
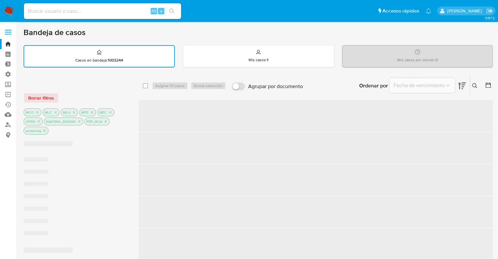
checkbox input "false"
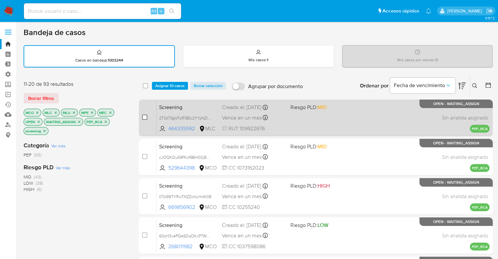
click at [144, 116] on input "checkbox" at bounding box center [144, 117] width 5 height 5
checkbox input "true"
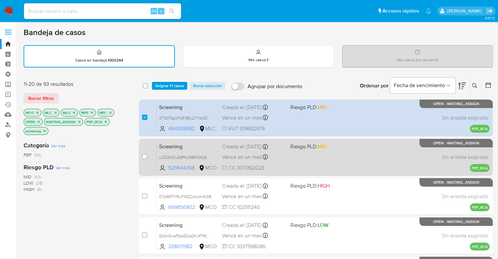
click at [145, 154] on span at bounding box center [144, 156] width 5 height 5
click at [143, 158] on input "checkbox" at bounding box center [144, 156] width 5 height 5
checkbox input "true"
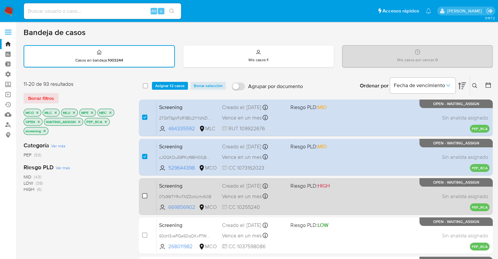
click at [144, 193] on input "checkbox" at bounding box center [144, 195] width 5 height 5
checkbox input "true"
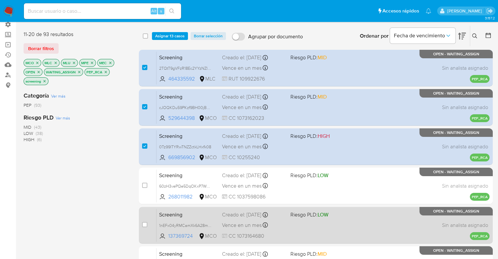
scroll to position [98, 0]
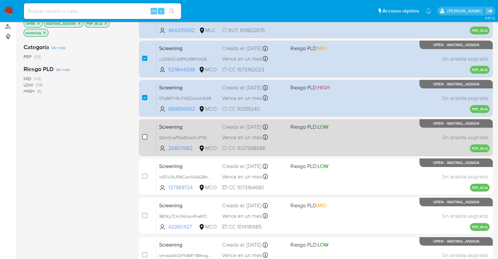
click at [143, 137] on input "checkbox" at bounding box center [144, 136] width 5 height 5
checkbox input "true"
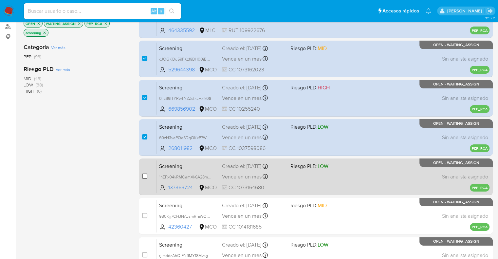
click at [144, 174] on input "checkbox" at bounding box center [144, 175] width 5 height 5
checkbox input "true"
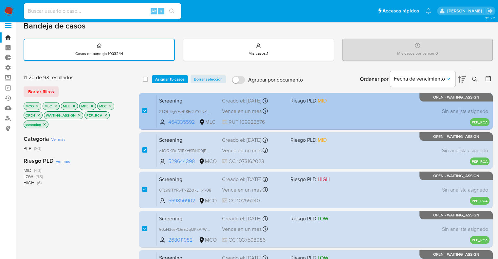
scroll to position [0, 0]
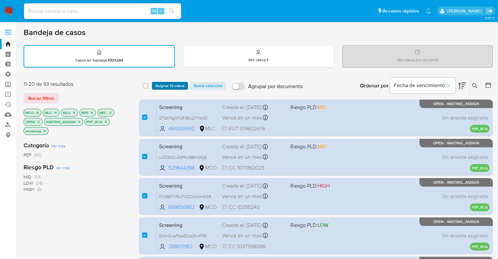
click at [154, 82] on button "Asignar 15 casos" at bounding box center [170, 86] width 36 height 8
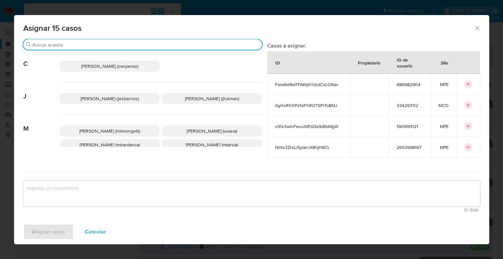
click at [137, 47] on input "Buscar" at bounding box center [145, 45] width 227 height 6
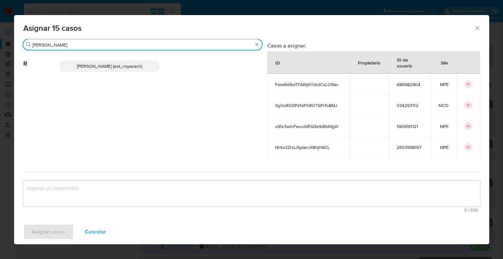
type input "romi"
click at [149, 65] on p "Romina Isabel Yacachury (ext_royacach)" at bounding box center [110, 66] width 100 height 11
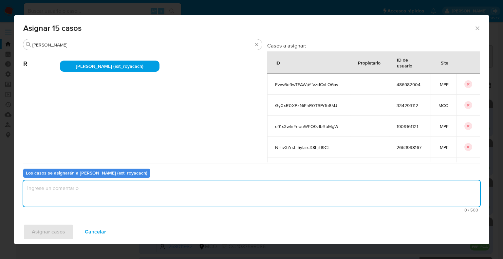
click at [105, 187] on textarea "assign-modal" at bounding box center [251, 193] width 456 height 26
paste textarea "Asignación."
type textarea "Asignación."
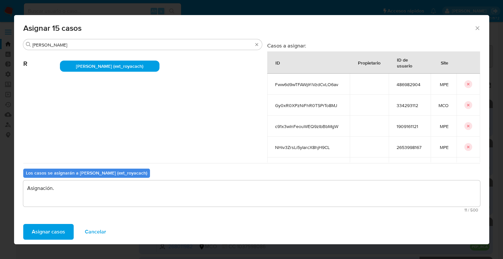
click at [71, 230] on button "Asignar casos" at bounding box center [48, 232] width 50 height 16
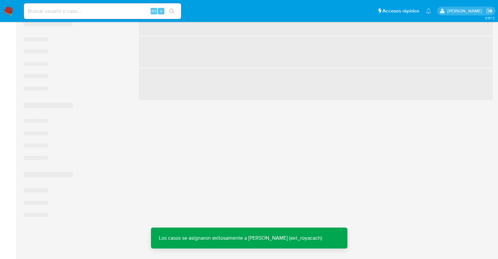
scroll to position [258, 0]
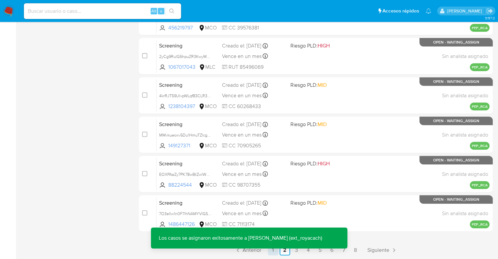
click at [271, 253] on link "1" at bounding box center [273, 250] width 10 height 10
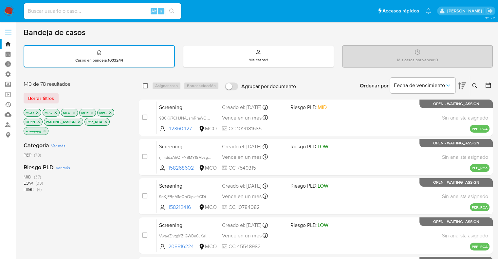
click at [147, 86] on input "checkbox" at bounding box center [145, 85] width 5 height 5
checkbox input "true"
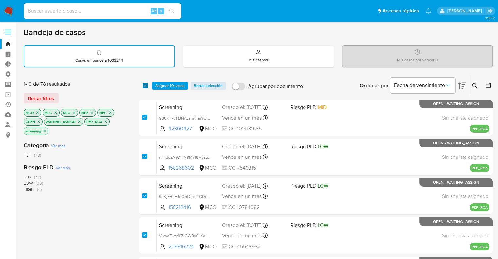
checkbox input "true"
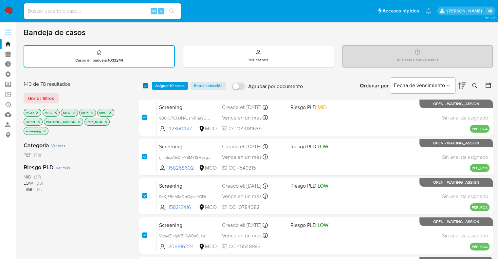
checkbox input "true"
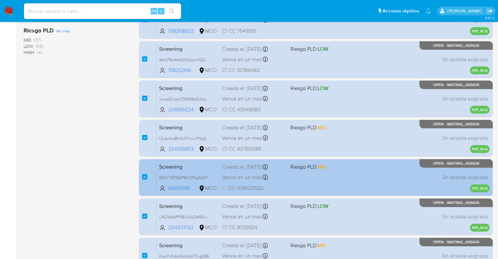
scroll to position [258, 0]
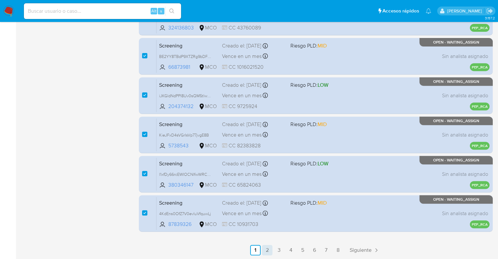
click at [270, 252] on link "2" at bounding box center [267, 250] width 10 height 10
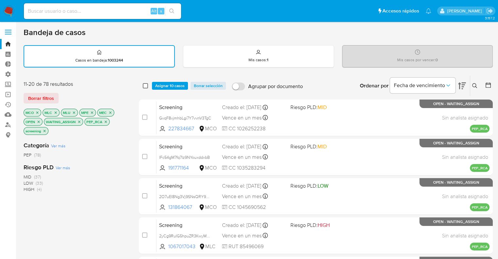
click at [146, 86] on input "checkbox" at bounding box center [145, 85] width 5 height 5
checkbox input "true"
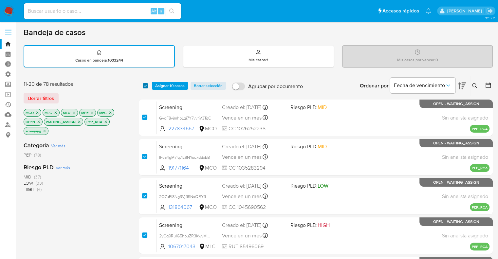
checkbox input "true"
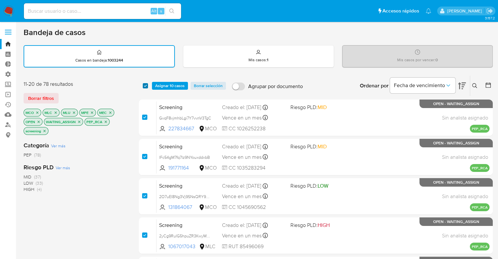
checkbox input "true"
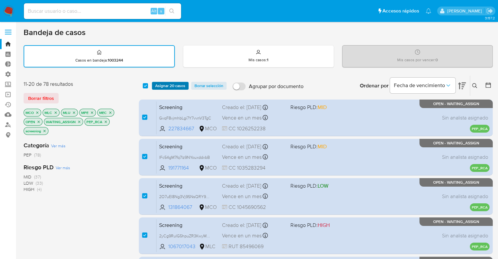
click at [161, 86] on span "Asignar 20 casos" at bounding box center [170, 85] width 30 height 7
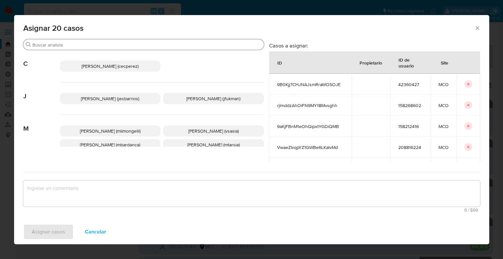
click at [131, 45] on input "Buscar" at bounding box center [146, 45] width 229 height 6
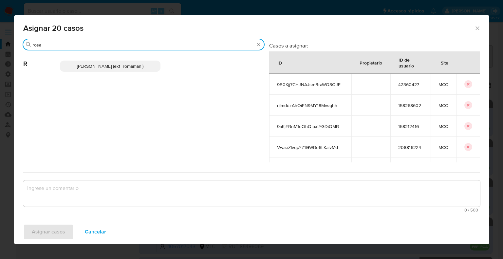
type input "rosa"
click at [148, 66] on p "Rosalia Mamani (ext_romamani)" at bounding box center [110, 66] width 101 height 11
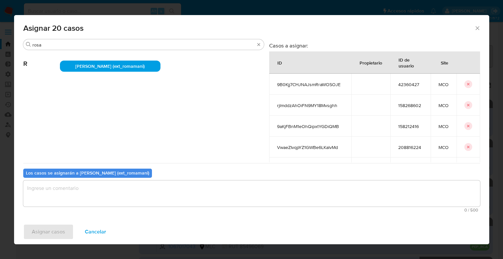
click at [111, 191] on textarea "assign-modal" at bounding box center [251, 193] width 456 height 26
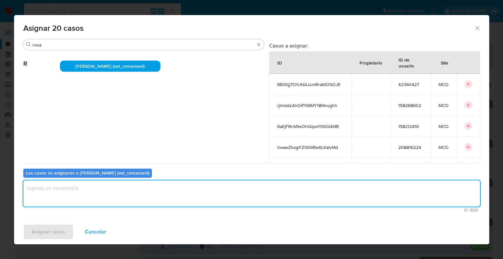
paste textarea "Asignación."
type textarea "Asignación."
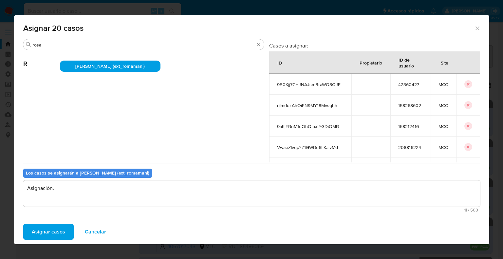
click at [63, 229] on span "Asignar casos" at bounding box center [48, 231] width 33 height 14
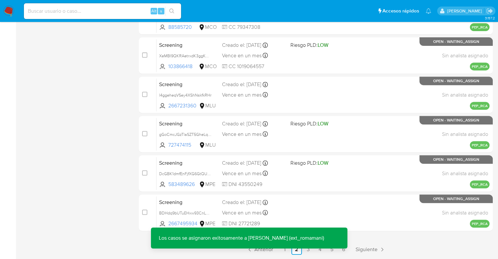
scroll to position [258, 0]
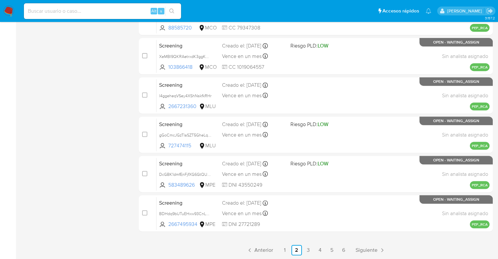
click at [287, 252] on p "Los casos se asignaron exitosamente a Rosalia Mamani (ext_romamani)" at bounding box center [241, 258] width 181 height 21
click at [287, 252] on link "1" at bounding box center [284, 250] width 10 height 10
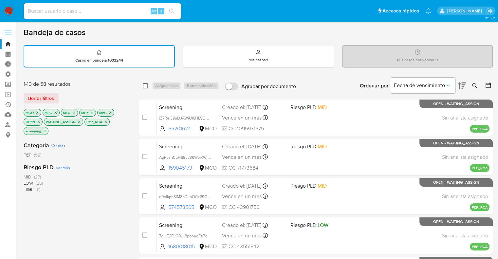
click at [145, 85] on input "checkbox" at bounding box center [145, 85] width 5 height 5
checkbox input "true"
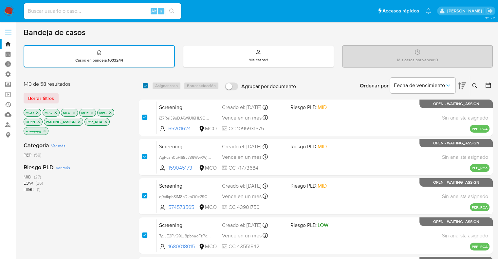
checkbox input "true"
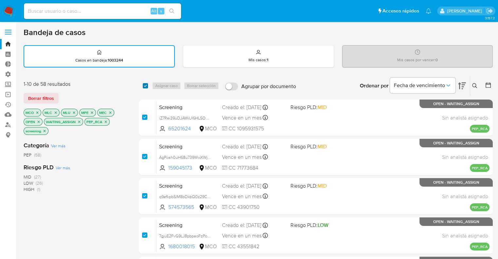
checkbox input "true"
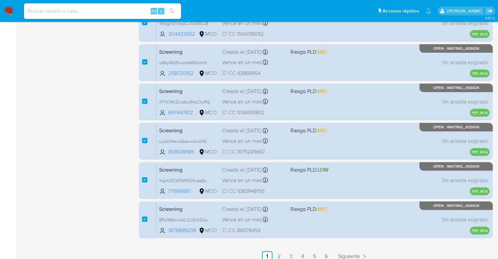
scroll to position [258, 0]
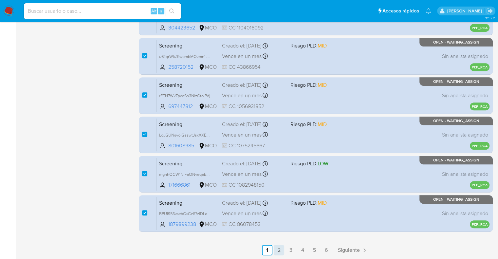
click at [277, 248] on link "2" at bounding box center [279, 250] width 10 height 10
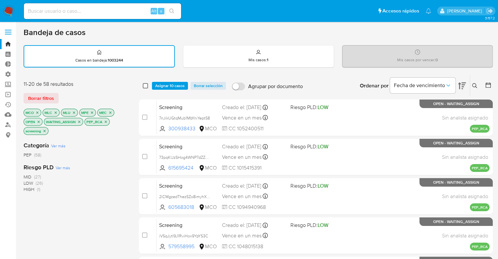
click at [147, 87] on input "checkbox" at bounding box center [145, 85] width 5 height 5
checkbox input "true"
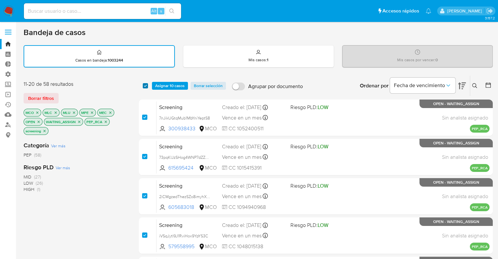
checkbox input "true"
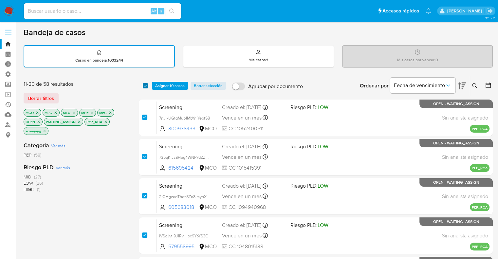
checkbox input "true"
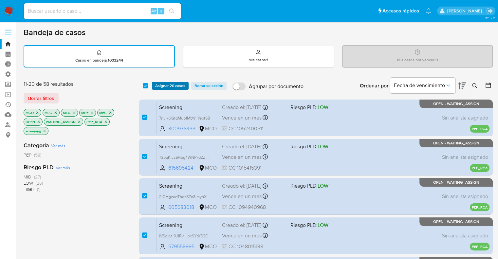
click at [157, 85] on span "Asignar 20 casos" at bounding box center [170, 85] width 30 height 7
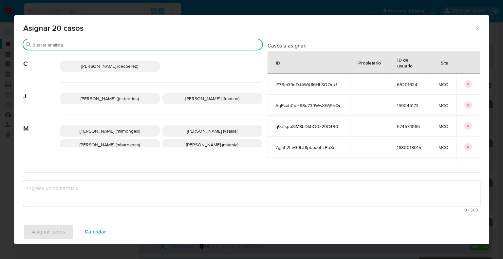
click at [150, 44] on input "Buscar" at bounding box center [145, 45] width 227 height 6
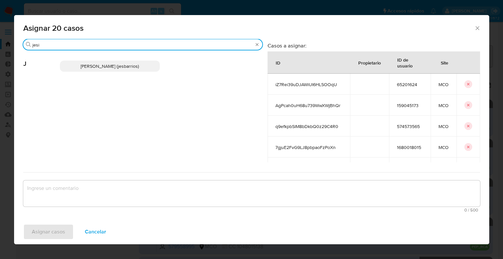
type input "jesi"
click at [146, 59] on div "Jesica Iris Barrios Leita (jesbarrios)" at bounding box center [161, 66] width 202 height 32
click at [146, 60] on div "Jesica Iris Barrios Leita (jesbarrios)" at bounding box center [161, 66] width 202 height 32
click at [148, 65] on p "Jesica Iris Barrios Leita (jesbarrios)" at bounding box center [110, 66] width 100 height 11
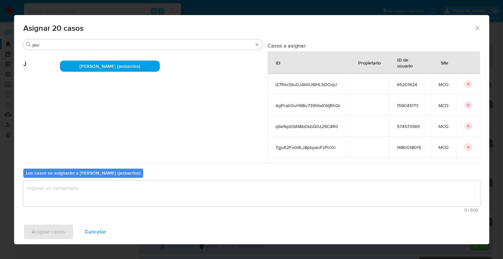
click at [94, 180] on div "Los casos se asignarán a Jesica Iris Barrios Leita (jesbarrios) 0 / 500 500 car…" at bounding box center [251, 189] width 456 height 52
click at [94, 191] on textarea "assign-modal" at bounding box center [251, 193] width 456 height 26
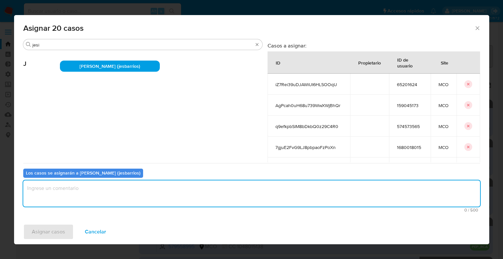
paste textarea "Asignación."
type textarea "Asignación."
click at [69, 231] on button "Asignar casos" at bounding box center [48, 232] width 50 height 16
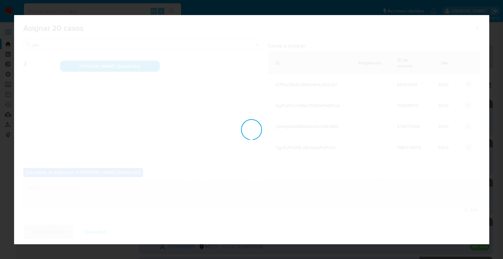
checkbox input "false"
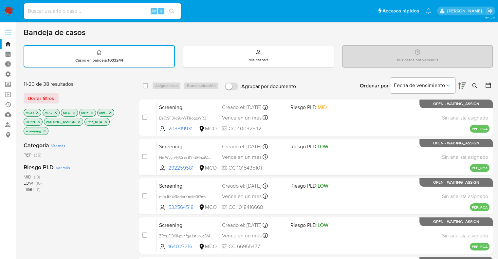
click at [36, 112] on icon "close-filter" at bounding box center [37, 113] width 4 height 4
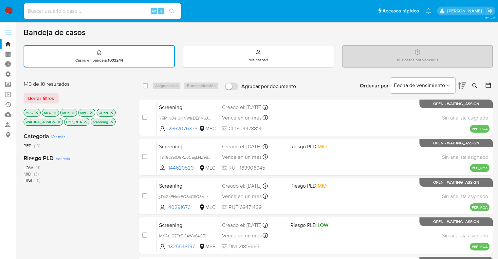
click at [35, 112] on icon "close-filter" at bounding box center [37, 113] width 4 height 4
click at [52, 113] on p "MPE" at bounding box center [50, 112] width 16 height 7
click at [55, 112] on icon "close-filter" at bounding box center [55, 113] width 4 height 4
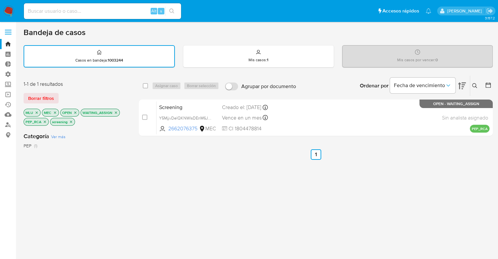
click at [55, 112] on icon "close-filter" at bounding box center [55, 113] width 4 height 4
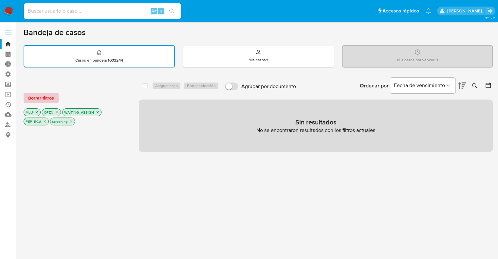
click at [46, 100] on span "Borrar filtros" at bounding box center [41, 97] width 26 height 9
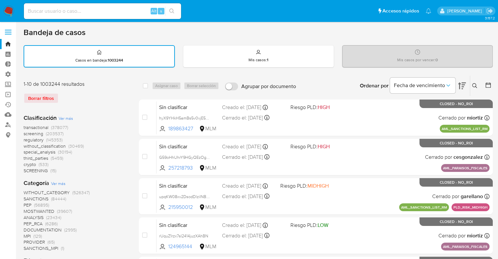
click at [25, 133] on span "screening" at bounding box center [34, 133] width 20 height 7
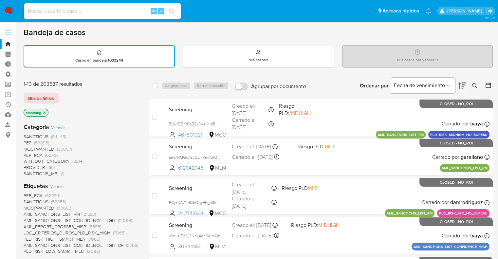
click at [82, 104] on div "1-10 de 203537 resultados Borrar filtros screening" at bounding box center [76, 98] width 105 height 37
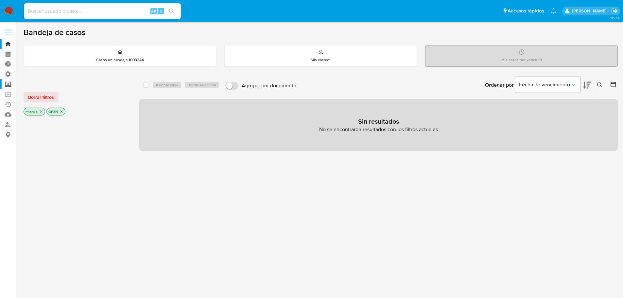
click at [12, 84] on label "Screening" at bounding box center [39, 84] width 78 height 10
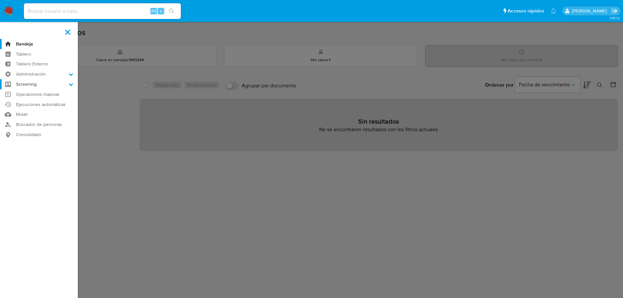
click at [0, 0] on input "Screening" at bounding box center [0, 0] width 0 height 0
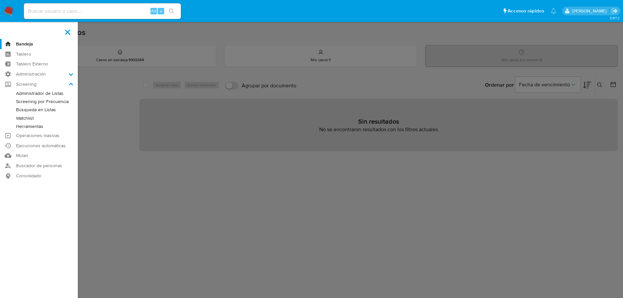
click at [20, 94] on link "Administrador de Listas" at bounding box center [39, 93] width 78 height 8
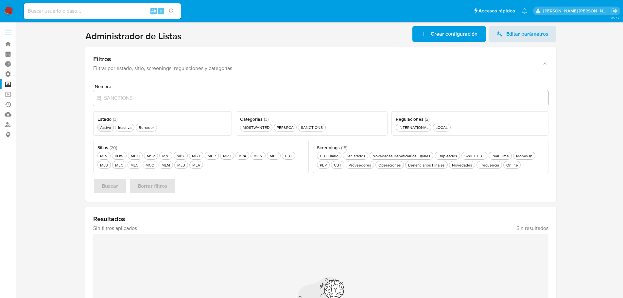
click at [110, 129] on div "Activa Activa" at bounding box center [105, 128] width 13 height 6
click at [379, 155] on div "Novedades Beneficiarios Finales Novedades Beneficiarios Finales" at bounding box center [401, 156] width 61 height 6
click at [176, 167] on div "MLB MLB" at bounding box center [181, 165] width 10 height 6
click at [119, 187] on button "Buscar" at bounding box center [109, 186] width 33 height 16
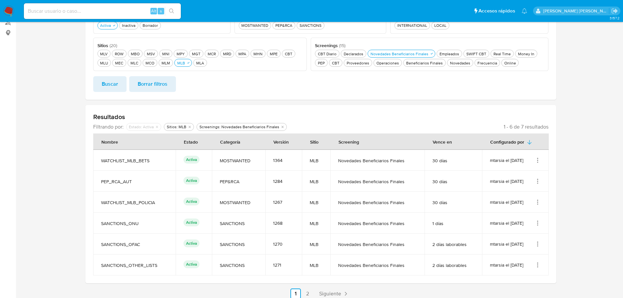
scroll to position [107, 0]
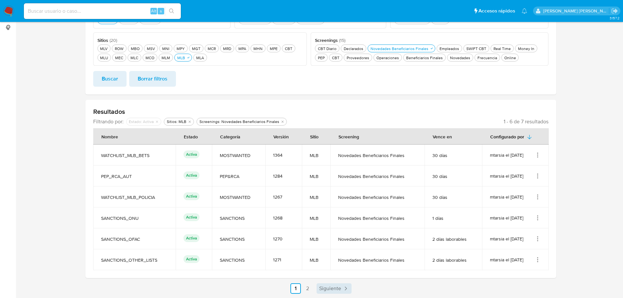
click at [322, 290] on span "Siguiente" at bounding box center [330, 288] width 22 height 5
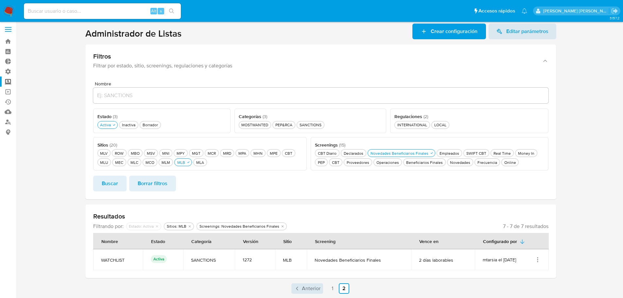
click at [304, 288] on span "Anterior" at bounding box center [311, 288] width 19 height 5
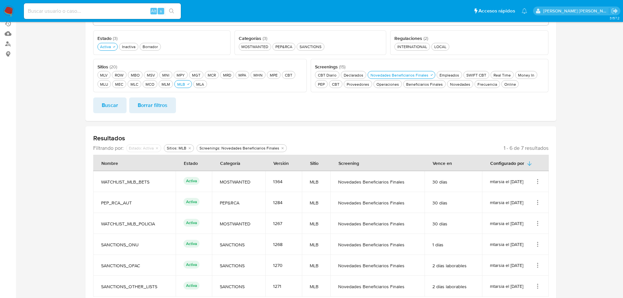
scroll to position [107, 0]
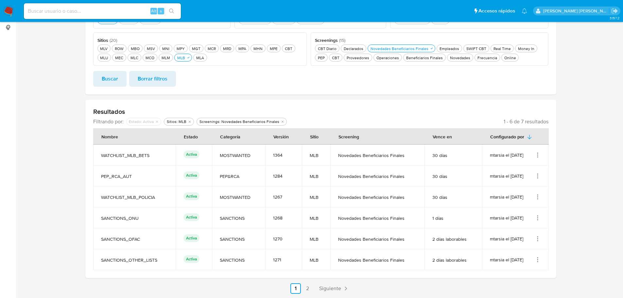
click at [541, 156] on icon "Acciones" at bounding box center [538, 155] width 7 height 7
click at [537, 169] on button "Ver detalles" at bounding box center [511, 170] width 59 height 17
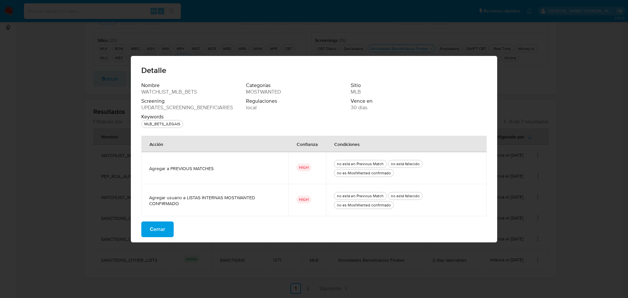
click at [167, 223] on button "Cerrar" at bounding box center [157, 230] width 32 height 16
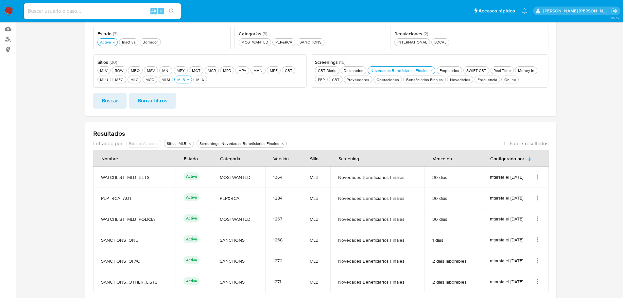
scroll to position [75, 0]
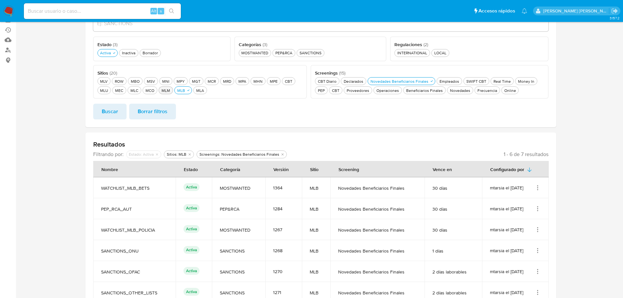
click at [169, 92] on div "MLM MLM" at bounding box center [165, 91] width 11 height 6
click at [183, 92] on div "MLB MLB" at bounding box center [185, 91] width 10 height 6
click at [120, 112] on button "Buscar" at bounding box center [109, 112] width 33 height 16
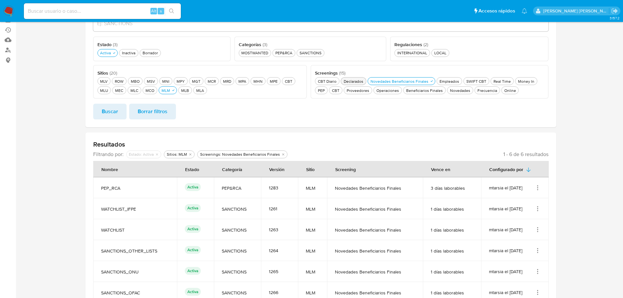
scroll to position [92, 0]
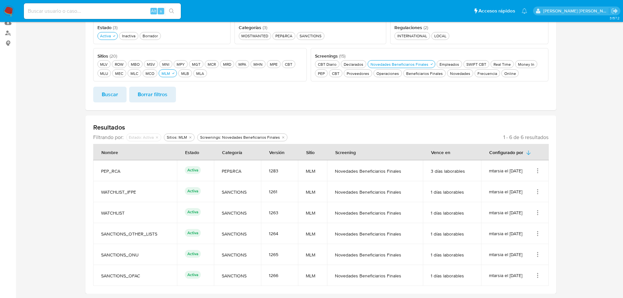
click at [536, 274] on icon "Acciones" at bounding box center [538, 275] width 7 height 7
click at [534, 228] on button "Ver detalles" at bounding box center [511, 225] width 59 height 17
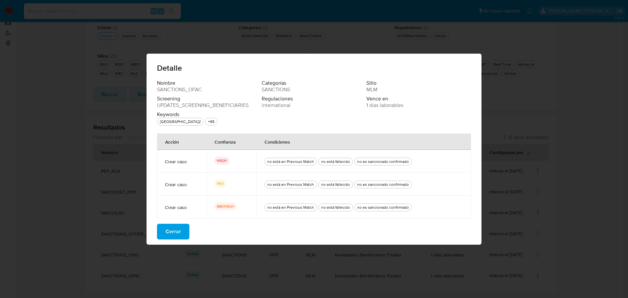
click at [188, 233] on button "Cerrar" at bounding box center [173, 232] width 32 height 16
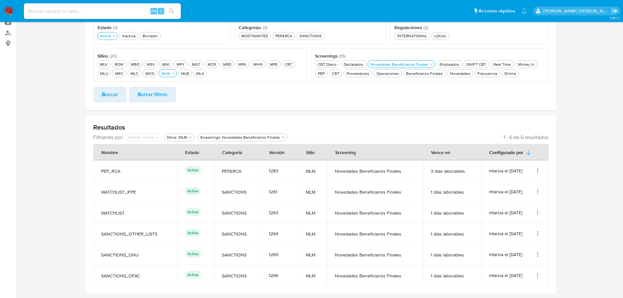
click at [536, 253] on icon "Acciones" at bounding box center [538, 254] width 7 height 7
click at [522, 210] on button "Ver detalles" at bounding box center [511, 204] width 59 height 17
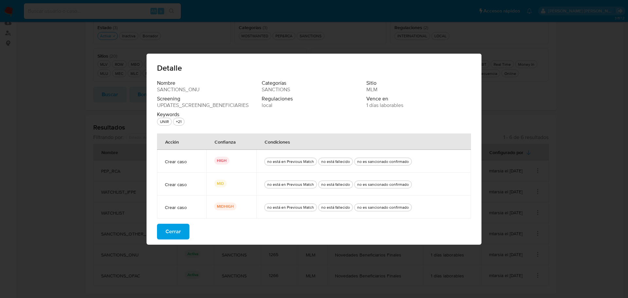
click at [187, 234] on button "Cerrar" at bounding box center [173, 232] width 32 height 16
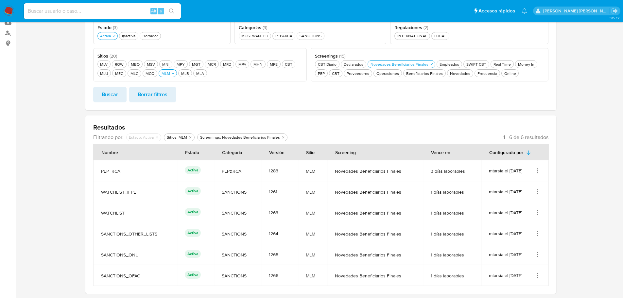
click at [537, 235] on icon "Acciones" at bounding box center [538, 233] width 7 height 7
click at [532, 185] on button "Ver detalles" at bounding box center [511, 183] width 59 height 17
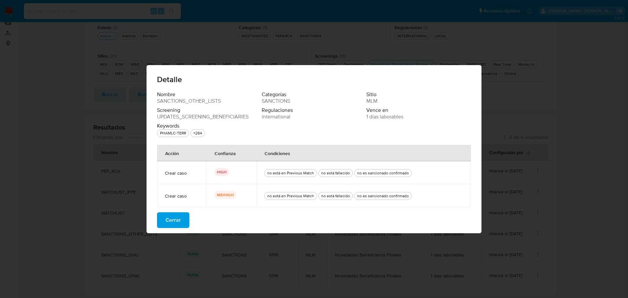
click at [183, 221] on button "Cerrar" at bounding box center [173, 220] width 32 height 16
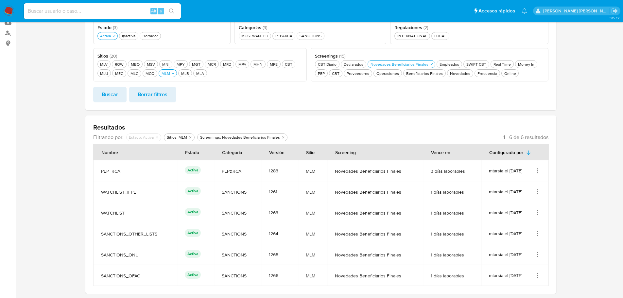
click at [538, 211] on icon "Acciones" at bounding box center [538, 211] width 1 height 1
click at [537, 226] on button "Ver detalles" at bounding box center [511, 227] width 59 height 17
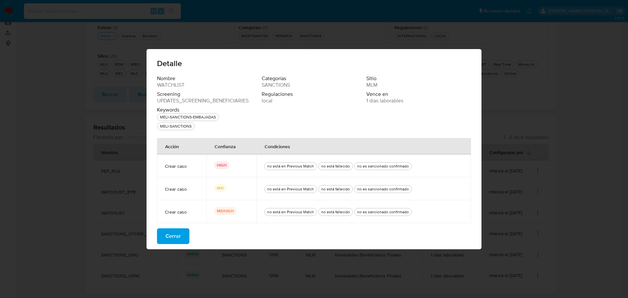
click at [177, 238] on span "Cerrar" at bounding box center [173, 236] width 15 height 14
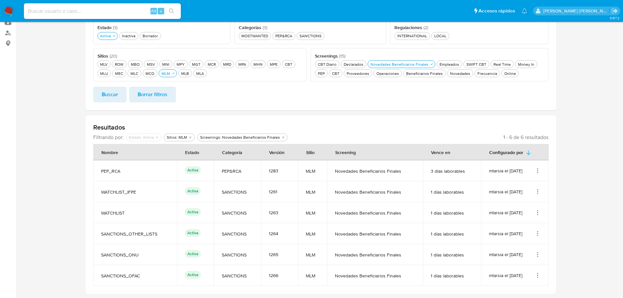
click at [538, 191] on icon "Acciones" at bounding box center [538, 191] width 1 height 1
click at [533, 206] on button "Ver detalles" at bounding box center [511, 206] width 59 height 17
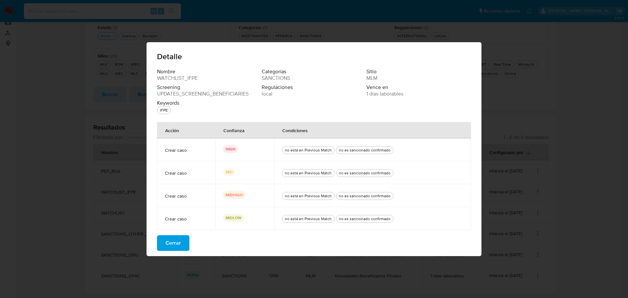
click at [177, 244] on span "Cerrar" at bounding box center [173, 243] width 15 height 14
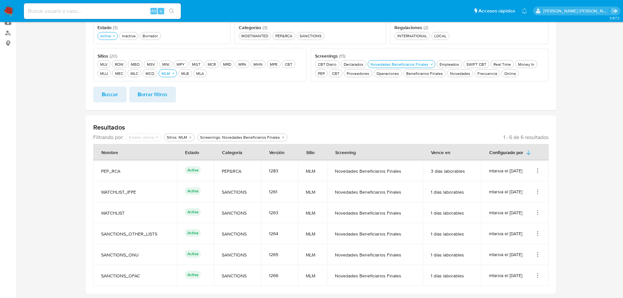
click at [537, 170] on icon "Acciones" at bounding box center [538, 171] width 7 height 7
click at [533, 182] on button "Ver detalles" at bounding box center [511, 185] width 59 height 17
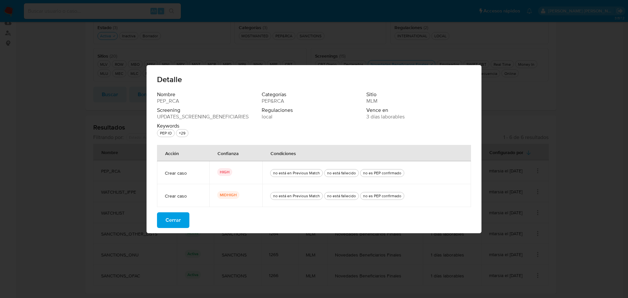
click at [179, 219] on span "Cerrar" at bounding box center [173, 220] width 15 height 14
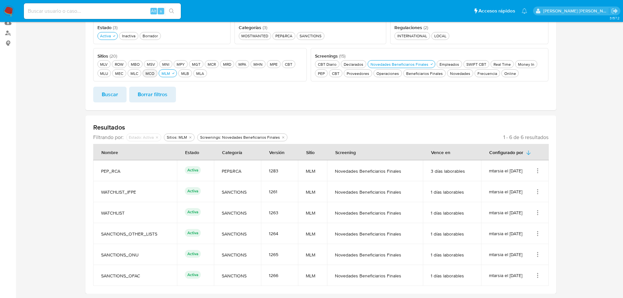
click at [153, 73] on div "MCO MCO" at bounding box center [149, 74] width 11 height 6
click at [169, 76] on div "MLM MLM" at bounding box center [169, 74] width 11 height 6
click at [123, 94] on button "Buscar" at bounding box center [109, 95] width 33 height 16
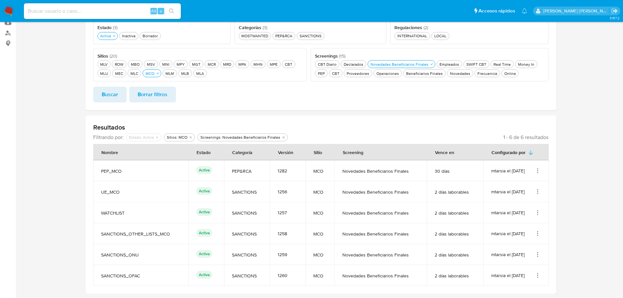
click at [537, 275] on icon "Acciones" at bounding box center [538, 275] width 7 height 7
click at [531, 228] on button "Ver detalles" at bounding box center [511, 225] width 59 height 17
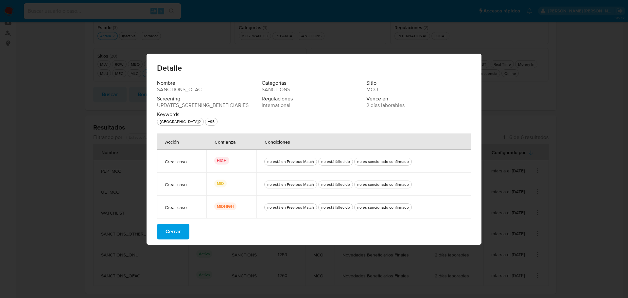
click at [183, 227] on button "Cerrar" at bounding box center [173, 232] width 32 height 16
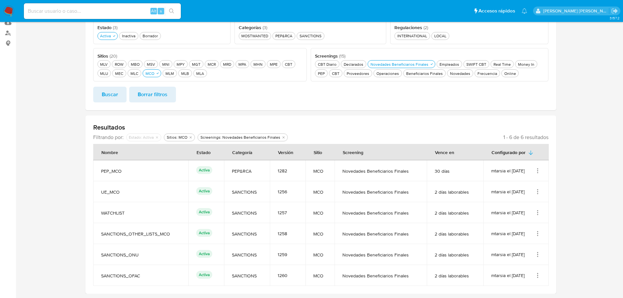
click at [541, 257] on td "mtarsia el [DATE]" at bounding box center [516, 254] width 65 height 21
click at [534, 255] on div "mtarsia el [DATE]" at bounding box center [516, 254] width 50 height 7
click at [536, 255] on icon "Acciones" at bounding box center [538, 254] width 7 height 7
click at [529, 205] on button "Ver detalles" at bounding box center [511, 204] width 59 height 17
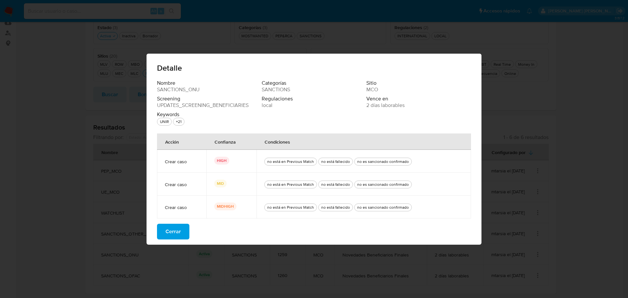
click at [183, 233] on button "Cerrar" at bounding box center [173, 232] width 32 height 16
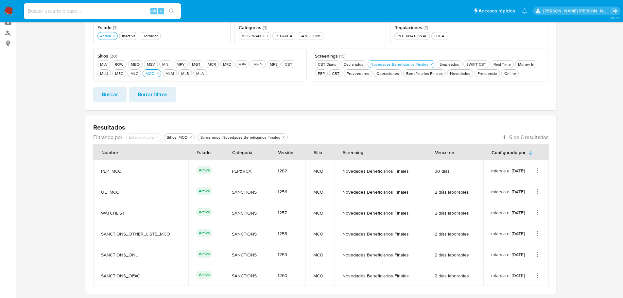
click at [537, 233] on icon "Acciones" at bounding box center [538, 233] width 7 height 7
click at [528, 184] on button "Ver detalles" at bounding box center [511, 183] width 59 height 17
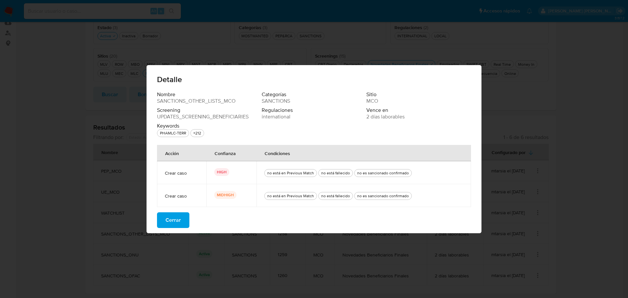
click at [182, 218] on button "Cerrar" at bounding box center [173, 220] width 32 height 16
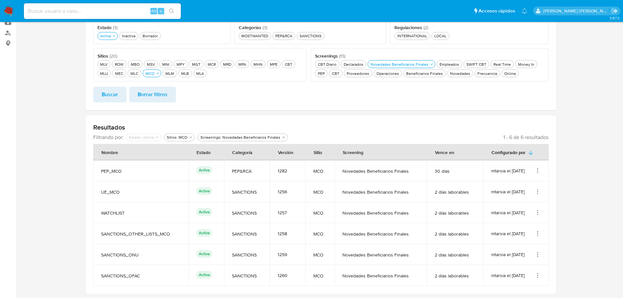
click at [539, 213] on icon "Acciones" at bounding box center [538, 212] width 7 height 7
click at [533, 225] on button "Ver detalles" at bounding box center [511, 227] width 59 height 17
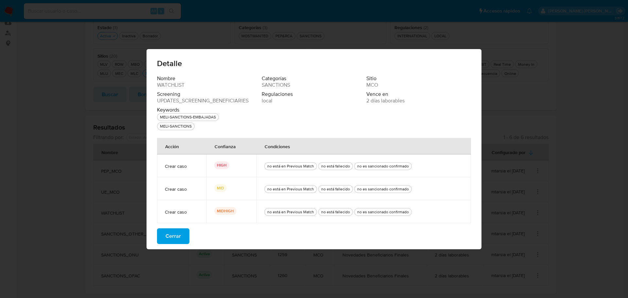
click at [184, 238] on button "Cerrar" at bounding box center [173, 236] width 32 height 16
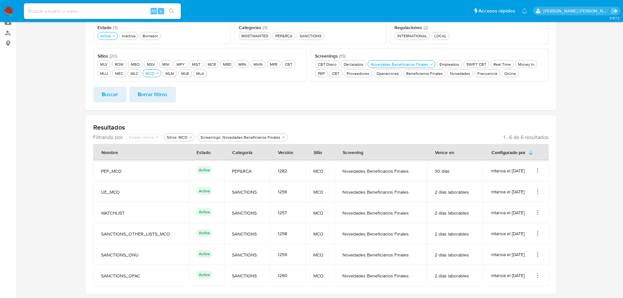
click at [540, 189] on icon "Acciones" at bounding box center [538, 191] width 7 height 7
click at [537, 204] on button "Ver detalles" at bounding box center [511, 206] width 59 height 17
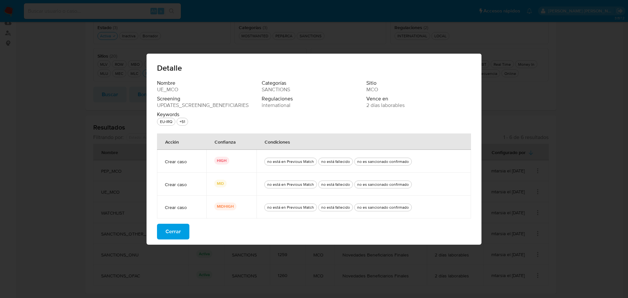
click at [176, 234] on span "Cerrar" at bounding box center [173, 231] width 15 height 14
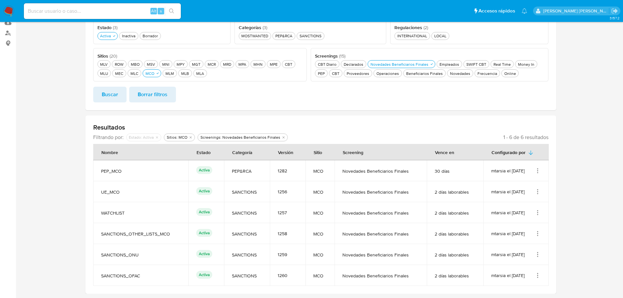
click at [539, 171] on icon "Acciones" at bounding box center [538, 171] width 7 height 7
click at [527, 187] on button "Ver detalles" at bounding box center [511, 185] width 59 height 17
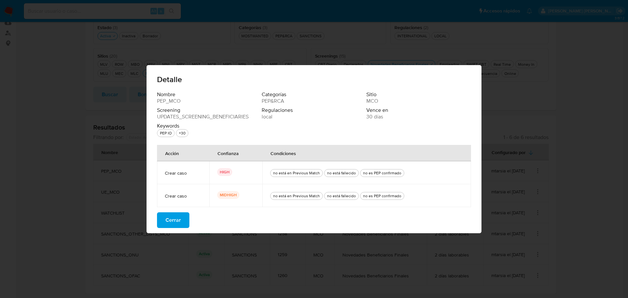
click at [182, 226] on button "Cerrar" at bounding box center [173, 220] width 32 height 16
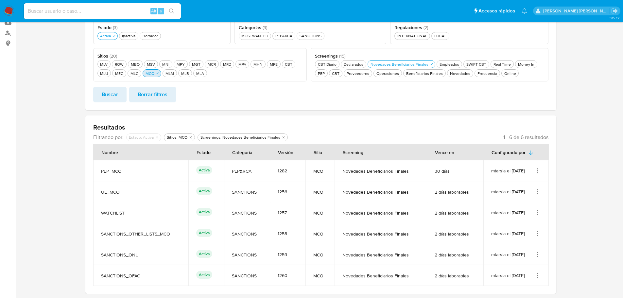
click at [146, 73] on div "MCO MCO" at bounding box center [149, 74] width 11 height 6
click at [137, 73] on div "MLC MLC" at bounding box center [134, 74] width 10 height 6
click at [116, 97] on span "Buscar" at bounding box center [110, 94] width 16 height 14
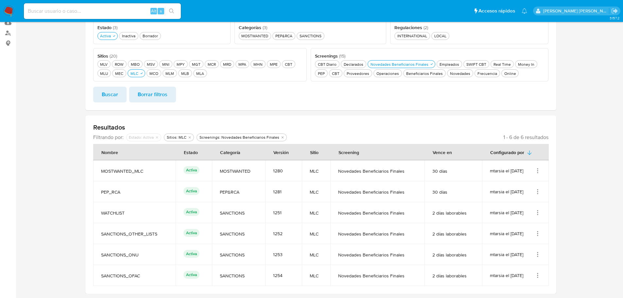
click at [538, 278] on icon "Acciones" at bounding box center [538, 277] width 1 height 1
click at [529, 228] on button "Ver detalles" at bounding box center [511, 225] width 59 height 17
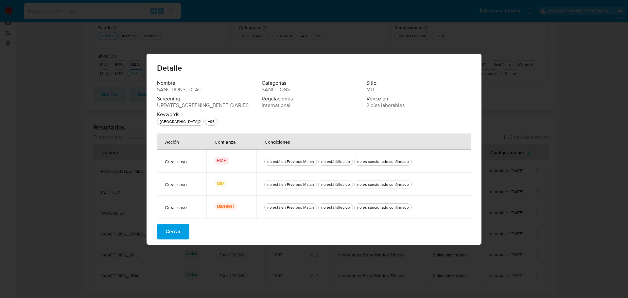
click at [176, 231] on span "Cerrar" at bounding box center [173, 231] width 15 height 14
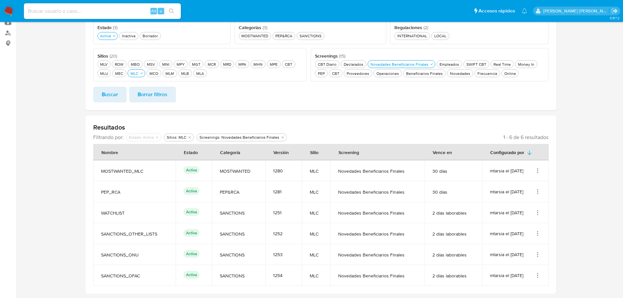
click at [537, 258] on icon "Acciones" at bounding box center [538, 254] width 7 height 7
click at [532, 206] on button "Ver detalles" at bounding box center [511, 204] width 59 height 17
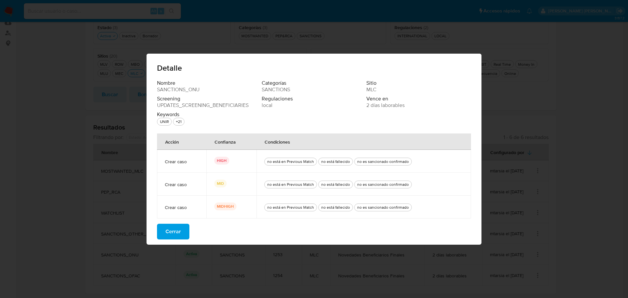
click at [182, 230] on button "Cerrar" at bounding box center [173, 232] width 32 height 16
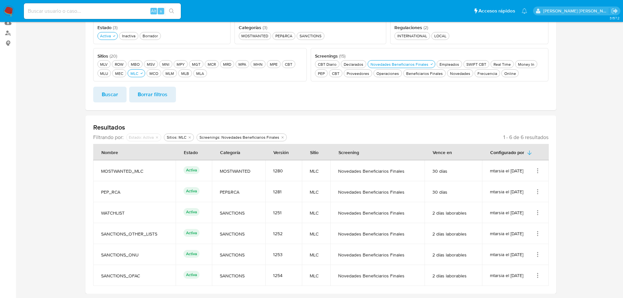
click at [538, 233] on icon "Acciones" at bounding box center [538, 233] width 1 height 1
click at [534, 182] on button "Ver detalles" at bounding box center [511, 183] width 59 height 17
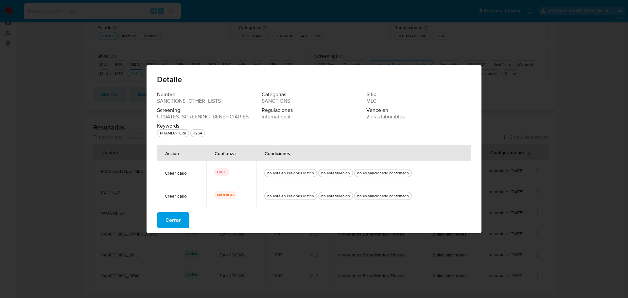
click at [177, 221] on span "Cerrar" at bounding box center [173, 220] width 15 height 14
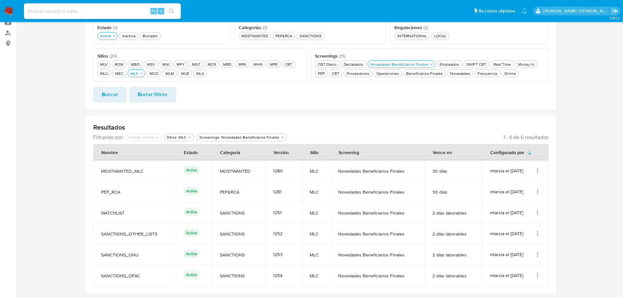
click at [541, 210] on icon "Acciones" at bounding box center [538, 212] width 7 height 7
click at [534, 223] on button "Ver detalles" at bounding box center [511, 227] width 59 height 17
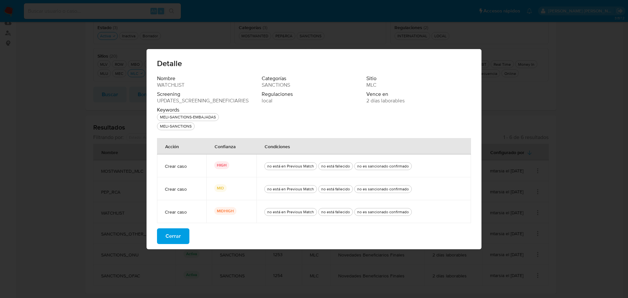
click at [178, 233] on span "Cerrar" at bounding box center [173, 236] width 15 height 14
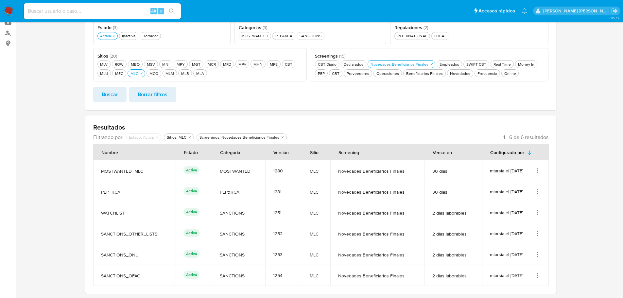
click at [536, 190] on icon "Acciones" at bounding box center [538, 191] width 7 height 7
click at [534, 207] on button "Ver detalles" at bounding box center [511, 206] width 59 height 17
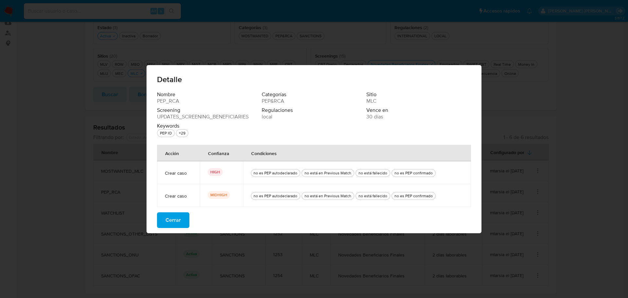
click at [183, 218] on button "Cerrar" at bounding box center [173, 220] width 32 height 16
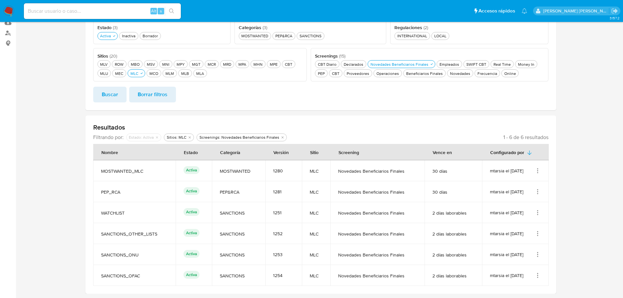
click at [540, 170] on icon "Acciones" at bounding box center [538, 171] width 7 height 7
click at [536, 186] on button "Ver detalles" at bounding box center [511, 185] width 59 height 17
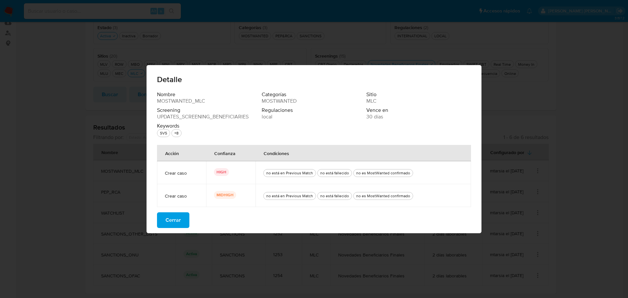
click at [185, 217] on button "Cerrar" at bounding box center [173, 220] width 32 height 16
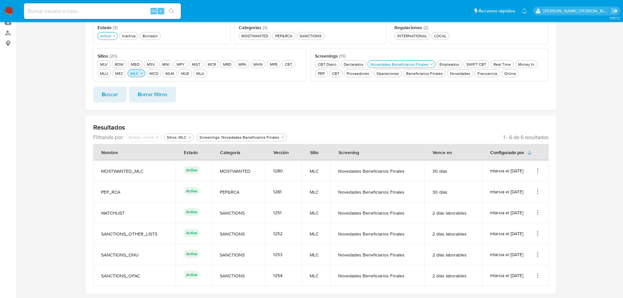
click at [139, 75] on div "MLC MLC" at bounding box center [134, 74] width 10 height 6
click at [121, 75] on div "MEC MEC" at bounding box center [119, 74] width 11 height 6
click at [116, 94] on span "Buscar" at bounding box center [110, 94] width 16 height 14
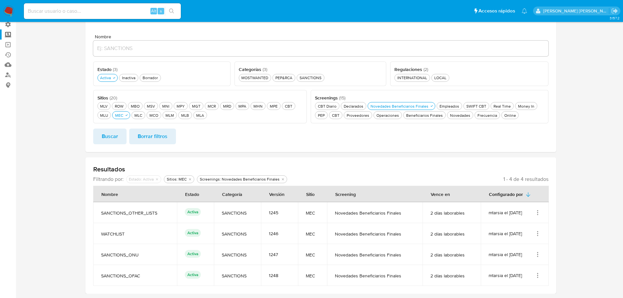
scroll to position [50, 0]
click at [539, 276] on icon "Acciones" at bounding box center [538, 275] width 7 height 7
click at [526, 225] on button "Ver detalles" at bounding box center [511, 225] width 59 height 17
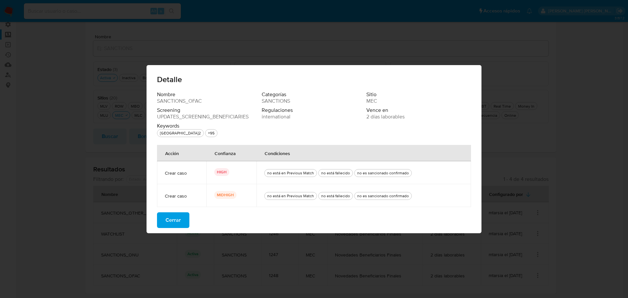
click at [189, 215] on div "Nombre SANCTIONS_OFAC Categorías SANCTIONS Sitio MEC Screening UPDATES_SCREENIN…" at bounding box center [314, 162] width 335 height 142
click at [184, 216] on button "Cerrar" at bounding box center [173, 220] width 32 height 16
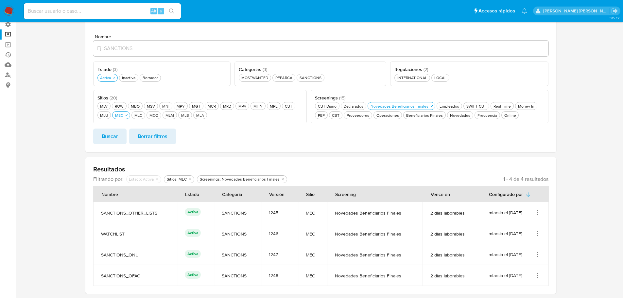
click at [537, 254] on icon "Acciones" at bounding box center [538, 254] width 7 height 7
click at [534, 204] on button "Ver detalles" at bounding box center [511, 204] width 59 height 17
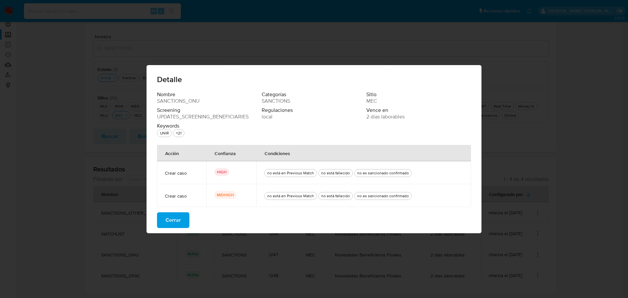
click at [180, 217] on span "Cerrar" at bounding box center [173, 220] width 15 height 14
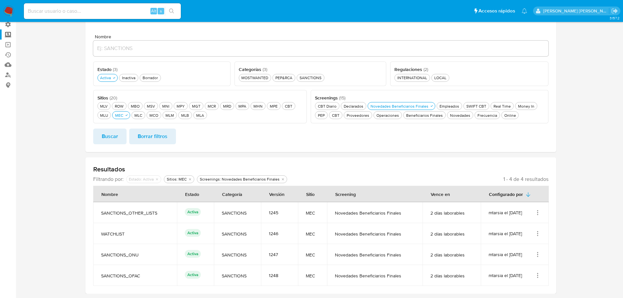
click at [537, 233] on icon "Acciones" at bounding box center [538, 233] width 7 height 7
click at [532, 183] on button "Ver detalles" at bounding box center [511, 183] width 59 height 17
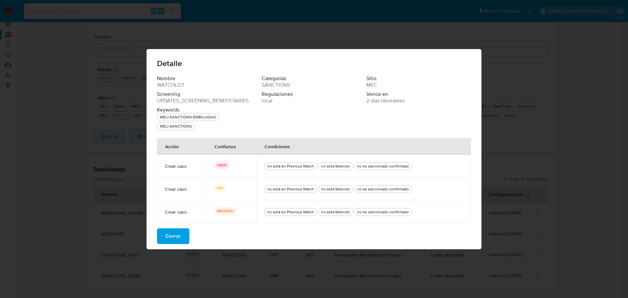
click at [183, 233] on button "Cerrar" at bounding box center [173, 236] width 32 height 16
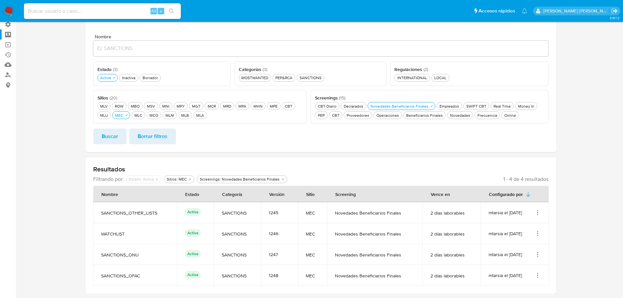
click at [539, 214] on icon "Acciones" at bounding box center [538, 212] width 7 height 7
click at [526, 228] on button "Ver detalles" at bounding box center [511, 227] width 59 height 17
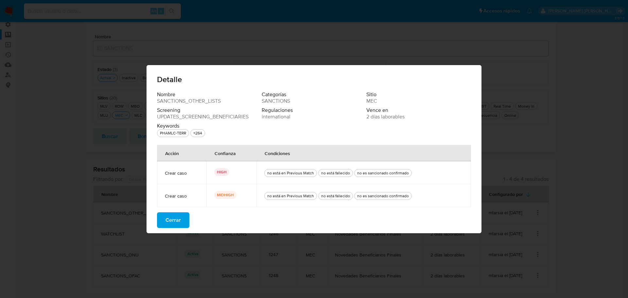
click at [187, 218] on button "Cerrar" at bounding box center [173, 220] width 32 height 16
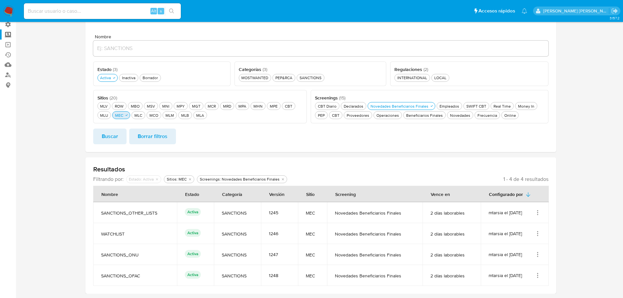
click at [125, 114] on icon "button" at bounding box center [127, 115] width 4 height 4
click at [110, 116] on button "MLU MLU" at bounding box center [105, 115] width 14 height 8
click at [121, 136] on button "Buscar" at bounding box center [109, 137] width 33 height 16
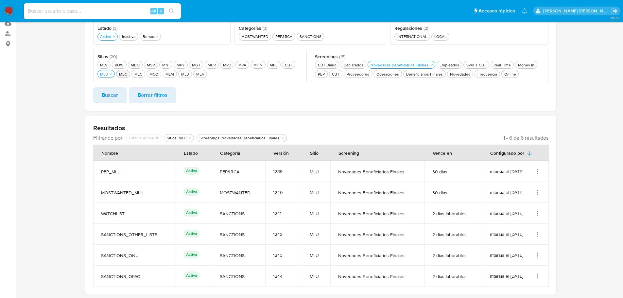
scroll to position [92, 0]
click at [537, 275] on icon "Acciones" at bounding box center [538, 275] width 7 height 7
click at [527, 226] on button "Ver detalles" at bounding box center [511, 225] width 59 height 17
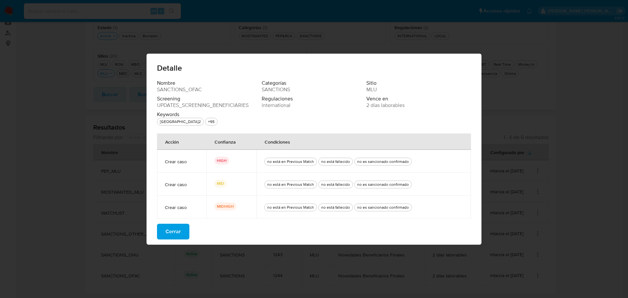
click at [181, 226] on button "Cerrar" at bounding box center [173, 232] width 32 height 16
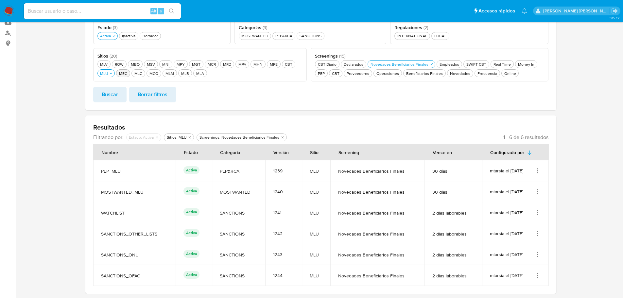
click at [537, 255] on icon "Acciones" at bounding box center [538, 254] width 7 height 7
click at [534, 205] on button "Ver detalles" at bounding box center [511, 204] width 59 height 17
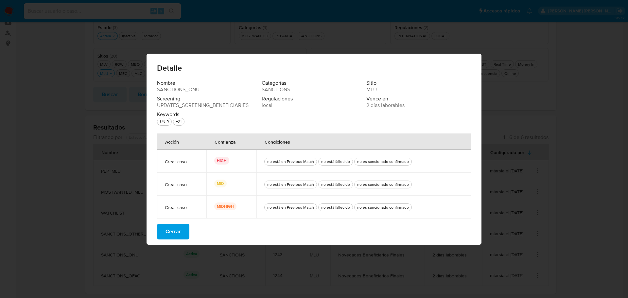
click at [183, 230] on button "Cerrar" at bounding box center [173, 232] width 32 height 16
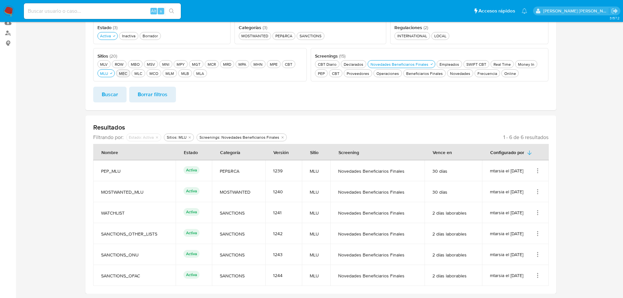
click at [539, 232] on icon "Acciones" at bounding box center [538, 233] width 7 height 7
click at [534, 181] on button "Ver detalles" at bounding box center [511, 183] width 59 height 17
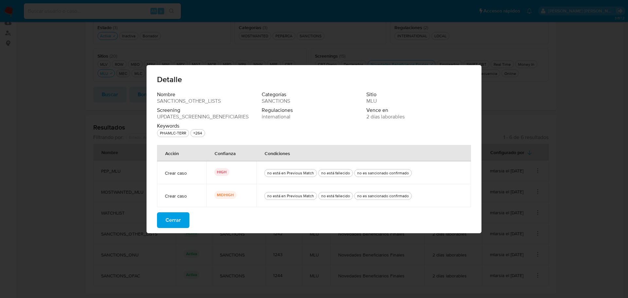
click at [180, 217] on span "Cerrar" at bounding box center [173, 220] width 15 height 14
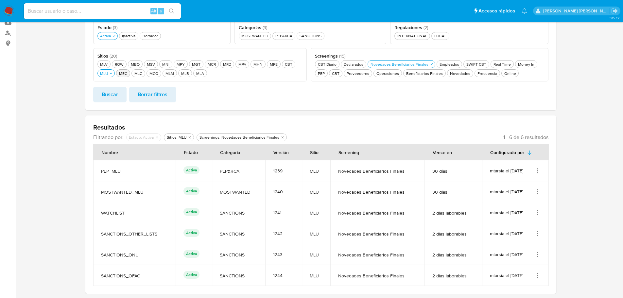
click at [540, 211] on icon "Acciones" at bounding box center [538, 212] width 7 height 7
click at [518, 228] on button "Ver detalles" at bounding box center [511, 227] width 59 height 17
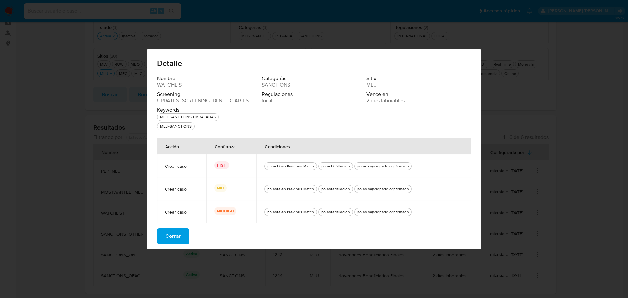
click at [181, 235] on button "Cerrar" at bounding box center [173, 236] width 32 height 16
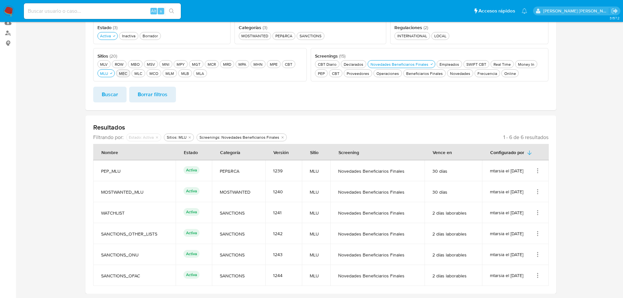
click at [541, 193] on icon "Acciones" at bounding box center [538, 191] width 7 height 7
click at [536, 205] on button "Ver detalles" at bounding box center [511, 206] width 59 height 17
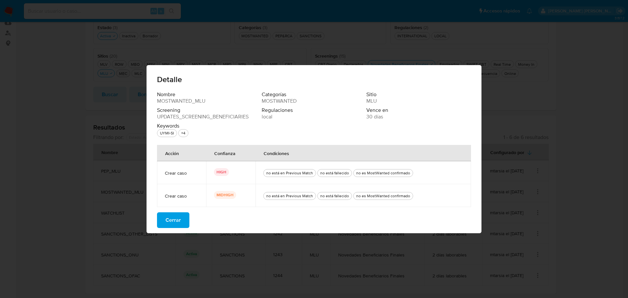
click at [182, 218] on button "Cerrar" at bounding box center [173, 220] width 32 height 16
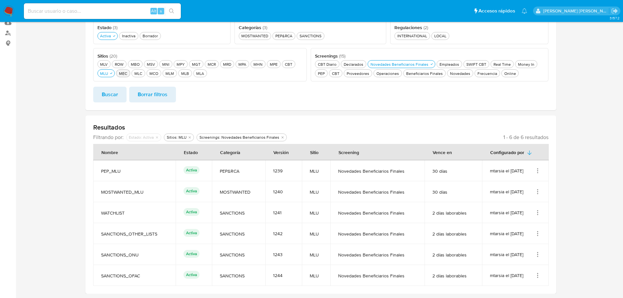
click at [536, 172] on icon "Acciones" at bounding box center [538, 171] width 7 height 7
click at [534, 189] on button "Ver detalles" at bounding box center [511, 185] width 59 height 17
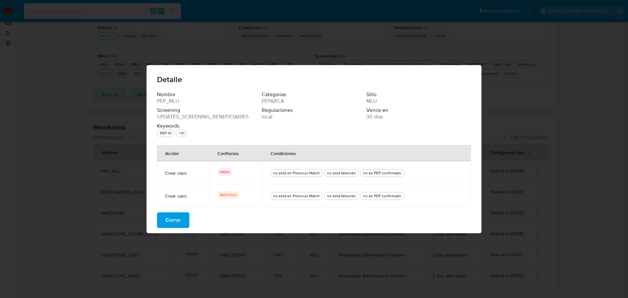
click at [185, 225] on button "Cerrar" at bounding box center [173, 220] width 32 height 16
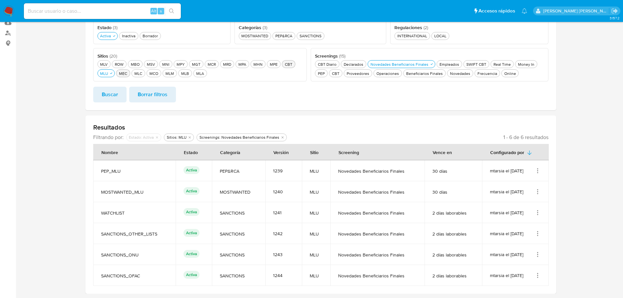
click at [292, 63] on div "CBT CBT" at bounding box center [289, 65] width 10 height 6
click at [116, 95] on span "Buscar" at bounding box center [110, 94] width 16 height 14
click at [108, 75] on div "MLU MLU" at bounding box center [104, 74] width 10 height 6
click at [115, 92] on span "Buscar" at bounding box center [110, 94] width 16 height 14
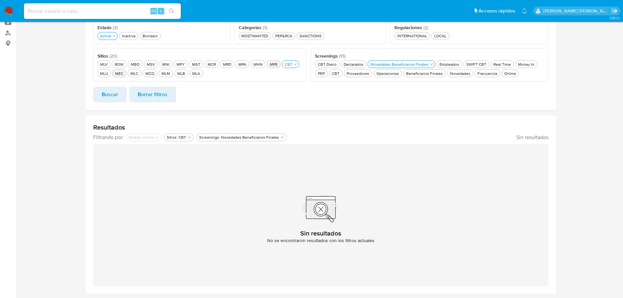
click at [269, 62] on div "MPE MPE" at bounding box center [274, 65] width 10 height 6
click at [109, 71] on div "CBT CBT" at bounding box center [104, 74] width 10 height 6
click at [117, 95] on span "Buscar" at bounding box center [110, 94] width 16 height 14
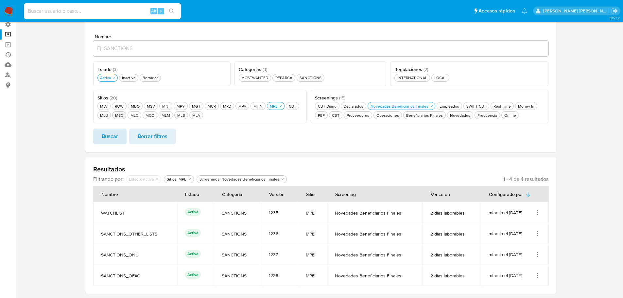
scroll to position [50, 0]
click at [536, 278] on icon "Acciones" at bounding box center [538, 275] width 7 height 7
click at [530, 224] on button "Ver detalles" at bounding box center [511, 225] width 59 height 17
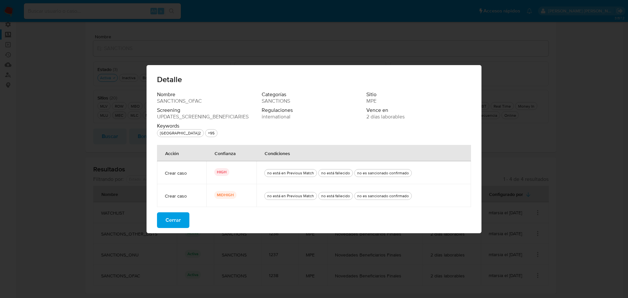
click at [184, 219] on button "Cerrar" at bounding box center [173, 220] width 32 height 16
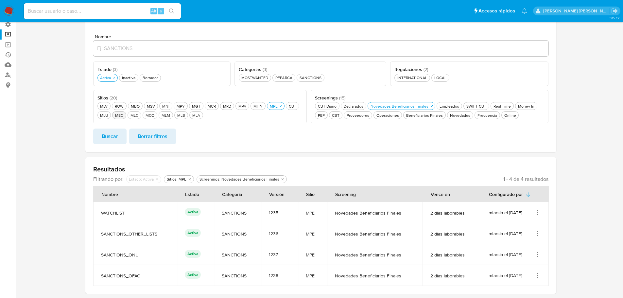
click at [540, 255] on icon "Acciones" at bounding box center [538, 254] width 7 height 7
click at [532, 209] on button "Ver detalles" at bounding box center [511, 204] width 59 height 17
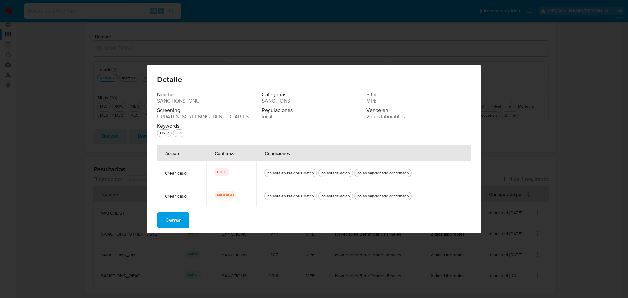
click at [182, 222] on button "Cerrar" at bounding box center [173, 220] width 32 height 16
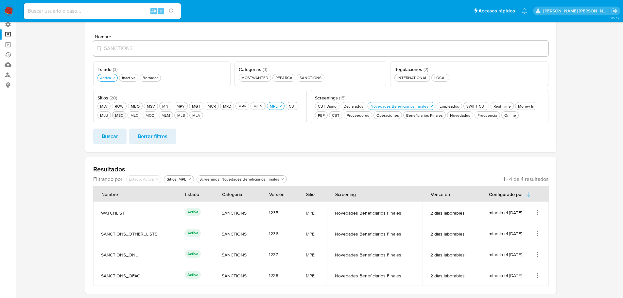
click at [539, 235] on icon "Acciones" at bounding box center [538, 233] width 7 height 7
click at [529, 184] on button "Ver detalles" at bounding box center [511, 183] width 59 height 17
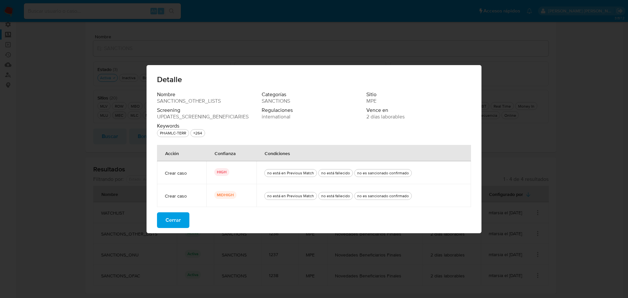
click at [185, 221] on button "Cerrar" at bounding box center [173, 220] width 32 height 16
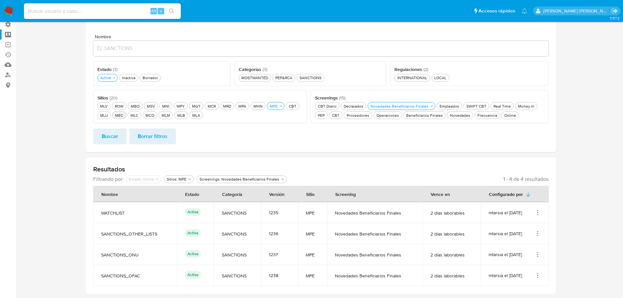
click at [540, 213] on icon "Acciones" at bounding box center [538, 212] width 7 height 7
click at [534, 224] on button "Ver detalles" at bounding box center [511, 227] width 59 height 17
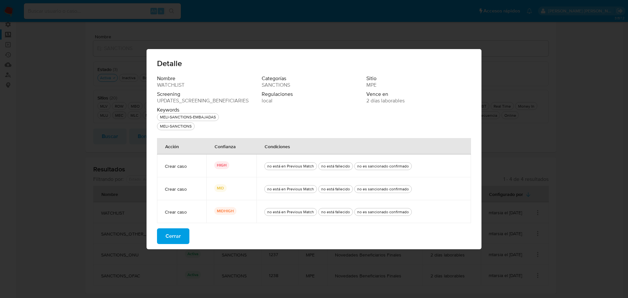
click at [179, 238] on span "Cerrar" at bounding box center [173, 236] width 15 height 14
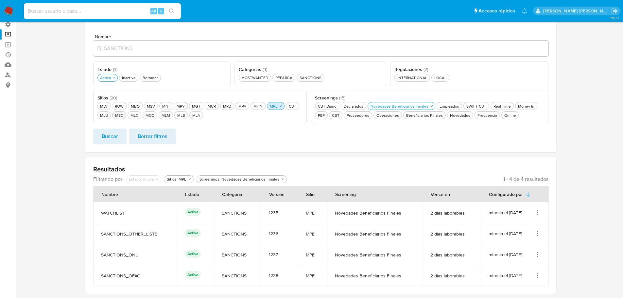
click at [270, 106] on div "MPE MPE" at bounding box center [274, 106] width 10 height 6
click at [261, 105] on div "MHN MHN" at bounding box center [258, 106] width 12 height 6
click at [121, 135] on button "Buscar" at bounding box center [109, 137] width 33 height 16
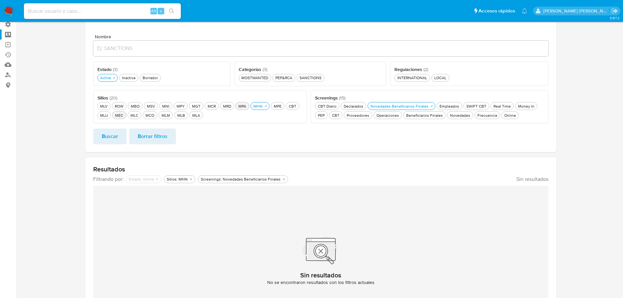
click at [241, 108] on div "MPA MPA" at bounding box center [242, 106] width 10 height 6
click at [119, 135] on button "Buscar" at bounding box center [109, 137] width 33 height 16
click at [228, 106] on div "MRD MRD" at bounding box center [227, 106] width 11 height 6
click at [215, 105] on div "MCR MCR" at bounding box center [211, 106] width 11 height 6
click at [201, 104] on button "MGT MGT" at bounding box center [196, 106] width 14 height 8
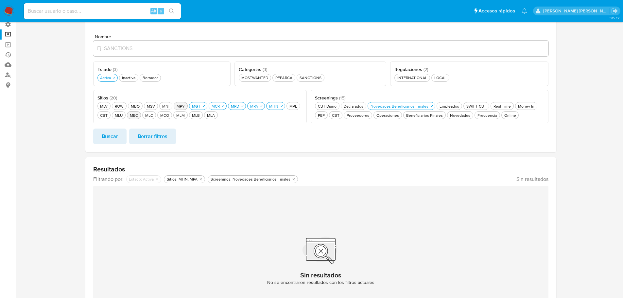
click at [184, 104] on div "MPY MPY" at bounding box center [180, 106] width 11 height 6
click at [167, 104] on div "MNI MNI" at bounding box center [166, 106] width 10 height 6
click at [145, 104] on button "MSV MSV" at bounding box center [151, 106] width 14 height 8
click at [137, 105] on div "MBO MBO" at bounding box center [135, 106] width 11 height 6
click at [120, 106] on div "ROW ROW" at bounding box center [119, 106] width 11 height 6
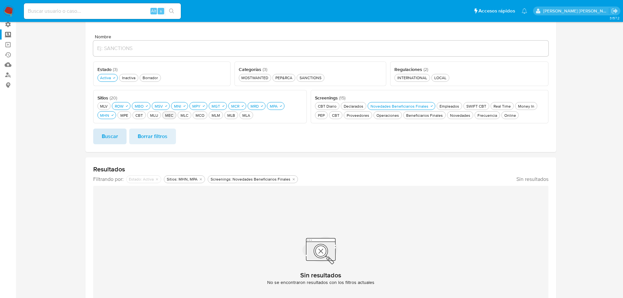
click at [112, 143] on span "Buscar" at bounding box center [110, 136] width 16 height 14
click at [123, 104] on div "ROW ROW" at bounding box center [119, 106] width 11 height 6
click at [140, 106] on div "MBO MBO" at bounding box center [135, 106] width 11 height 6
click at [147, 106] on div "MSV MSV" at bounding box center [151, 106] width 11 height 6
click at [171, 106] on icon "button" at bounding box center [173, 106] width 4 height 4
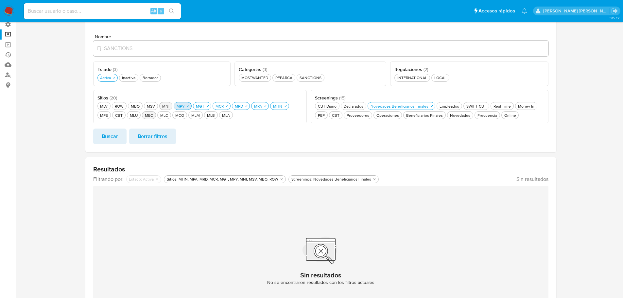
click at [187, 106] on icon "button" at bounding box center [188, 106] width 4 height 4
click at [203, 107] on icon "button" at bounding box center [204, 106] width 4 height 4
click at [217, 107] on icon "button" at bounding box center [219, 106] width 4 height 4
click at [234, 107] on icon "button" at bounding box center [235, 106] width 2 height 2
click at [244, 107] on div "MPA MPA" at bounding box center [242, 106] width 10 height 6
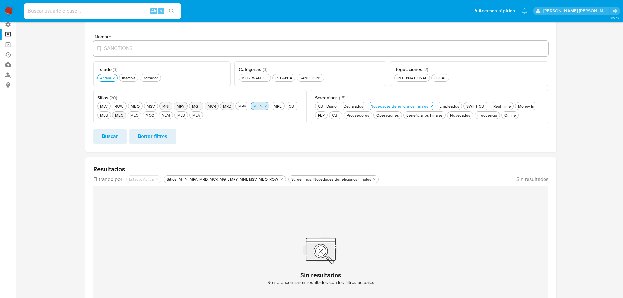
click at [266, 108] on icon "button" at bounding box center [266, 106] width 4 height 4
click at [107, 104] on div "MLV MLV" at bounding box center [104, 106] width 10 height 6
click at [118, 137] on button "Buscar" at bounding box center [109, 137] width 33 height 16
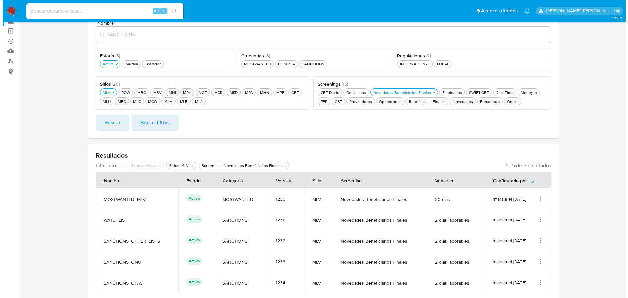
scroll to position [71, 0]
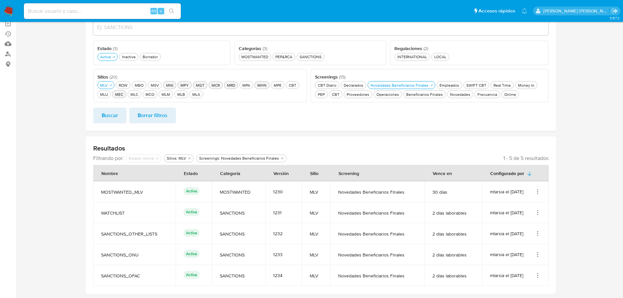
click at [540, 279] on td "mtarsia el [DATE]" at bounding box center [515, 275] width 67 height 21
click at [540, 277] on icon "Acciones" at bounding box center [538, 275] width 7 height 7
click at [532, 228] on button "Ver detalles" at bounding box center [511, 225] width 59 height 17
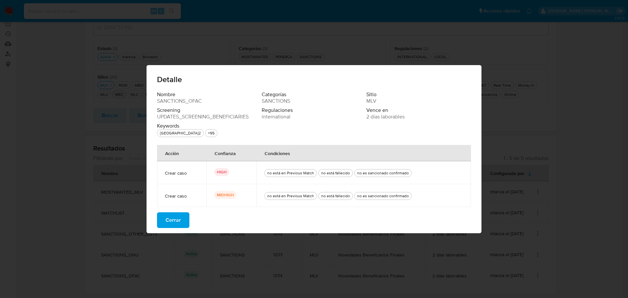
click at [178, 222] on span "Cerrar" at bounding box center [173, 220] width 15 height 14
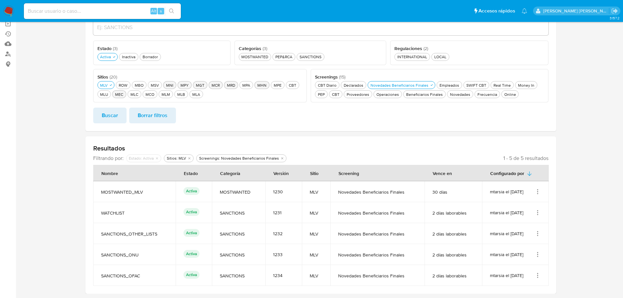
click at [540, 254] on icon "Acciones" at bounding box center [538, 254] width 7 height 7
click at [534, 205] on button "Ver detalles" at bounding box center [511, 204] width 59 height 17
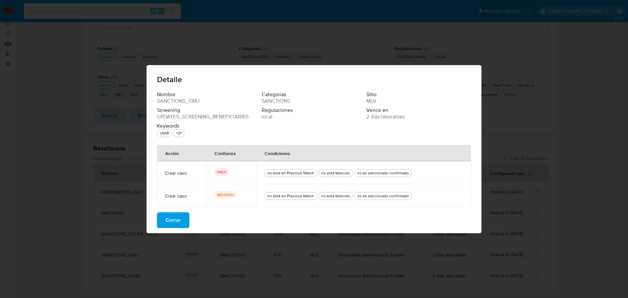
click at [185, 218] on button "Cerrar" at bounding box center [173, 220] width 32 height 16
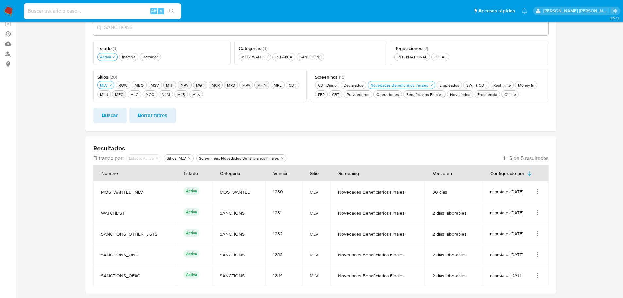
click at [538, 235] on icon "Acciones" at bounding box center [538, 233] width 7 height 7
click at [528, 183] on button "Ver detalles" at bounding box center [511, 183] width 59 height 17
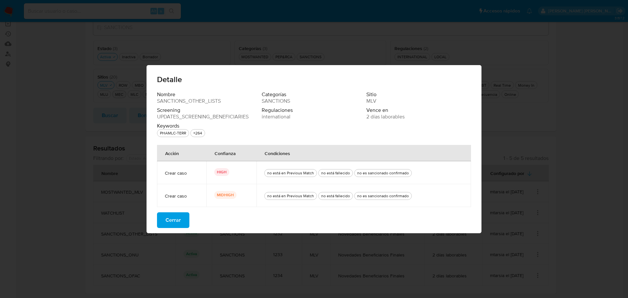
click at [180, 222] on span "Cerrar" at bounding box center [173, 220] width 15 height 14
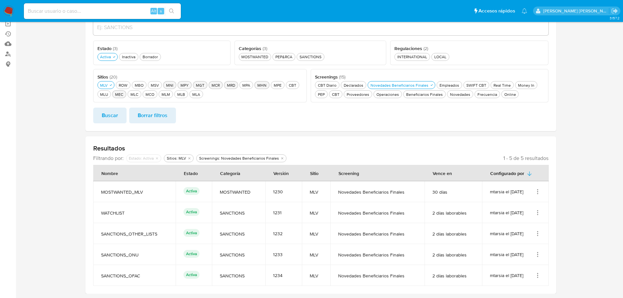
click at [539, 214] on icon "Acciones" at bounding box center [538, 212] width 7 height 7
click at [536, 228] on button "Ver detalles" at bounding box center [511, 227] width 59 height 17
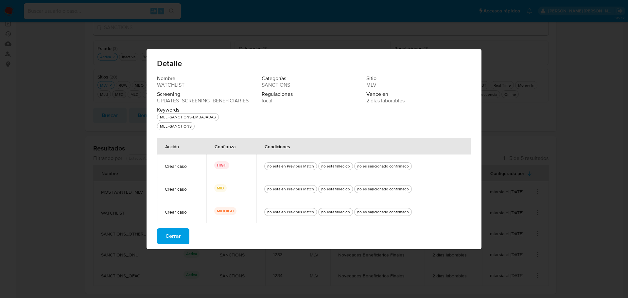
click at [184, 240] on button "Cerrar" at bounding box center [173, 236] width 32 height 16
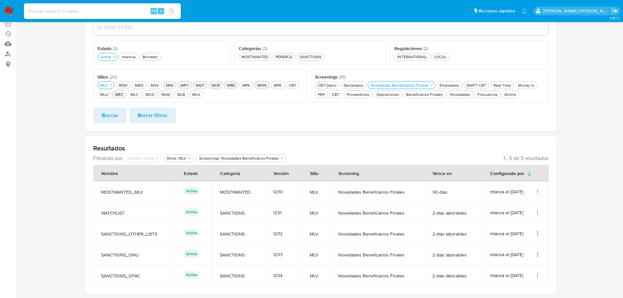
click at [539, 190] on icon "Acciones" at bounding box center [538, 191] width 7 height 7
click at [533, 205] on button "Ver detalles" at bounding box center [511, 206] width 59 height 17
